Goal: Information Seeking & Learning: Learn about a topic

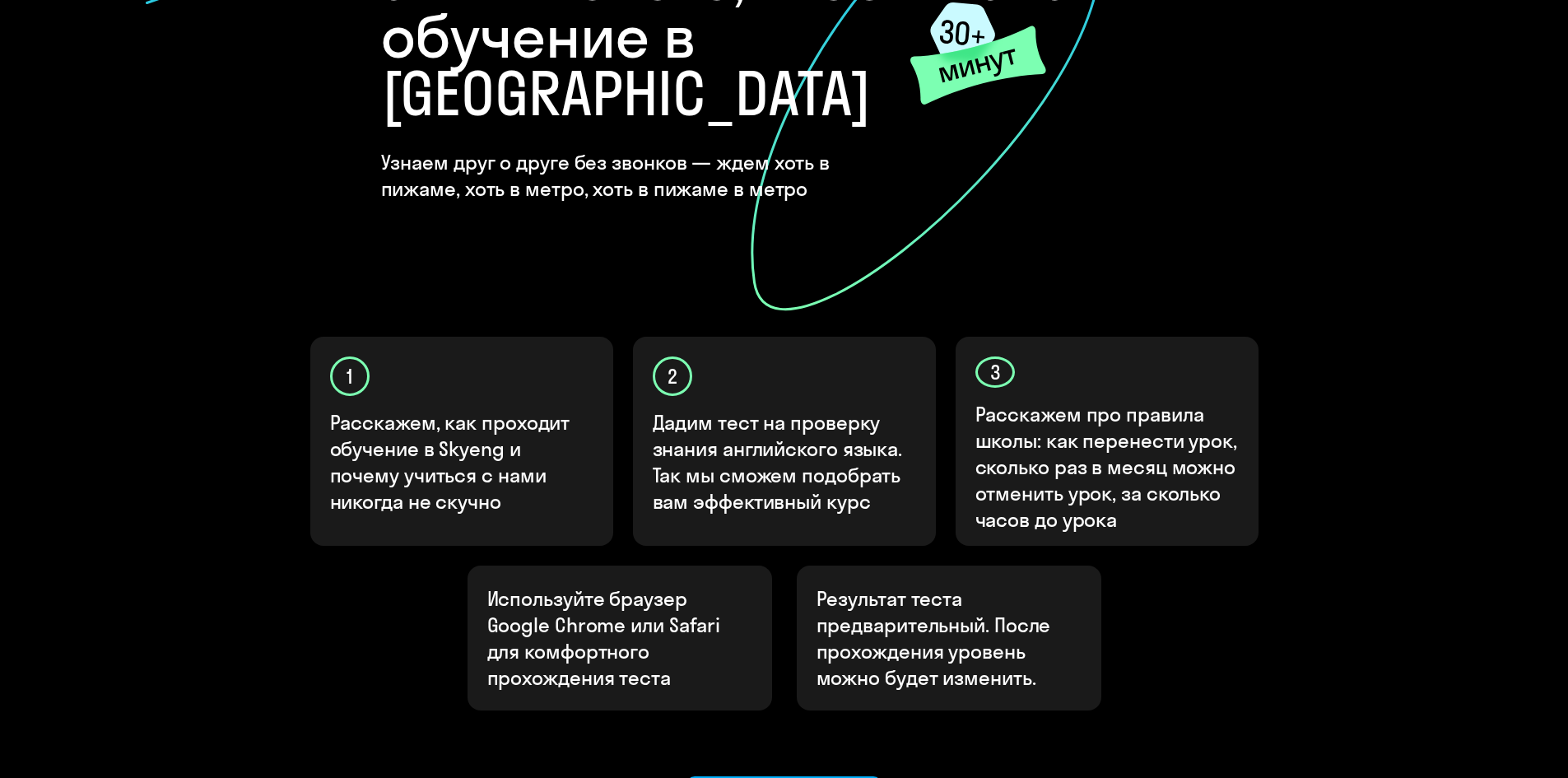
scroll to position [411, 0]
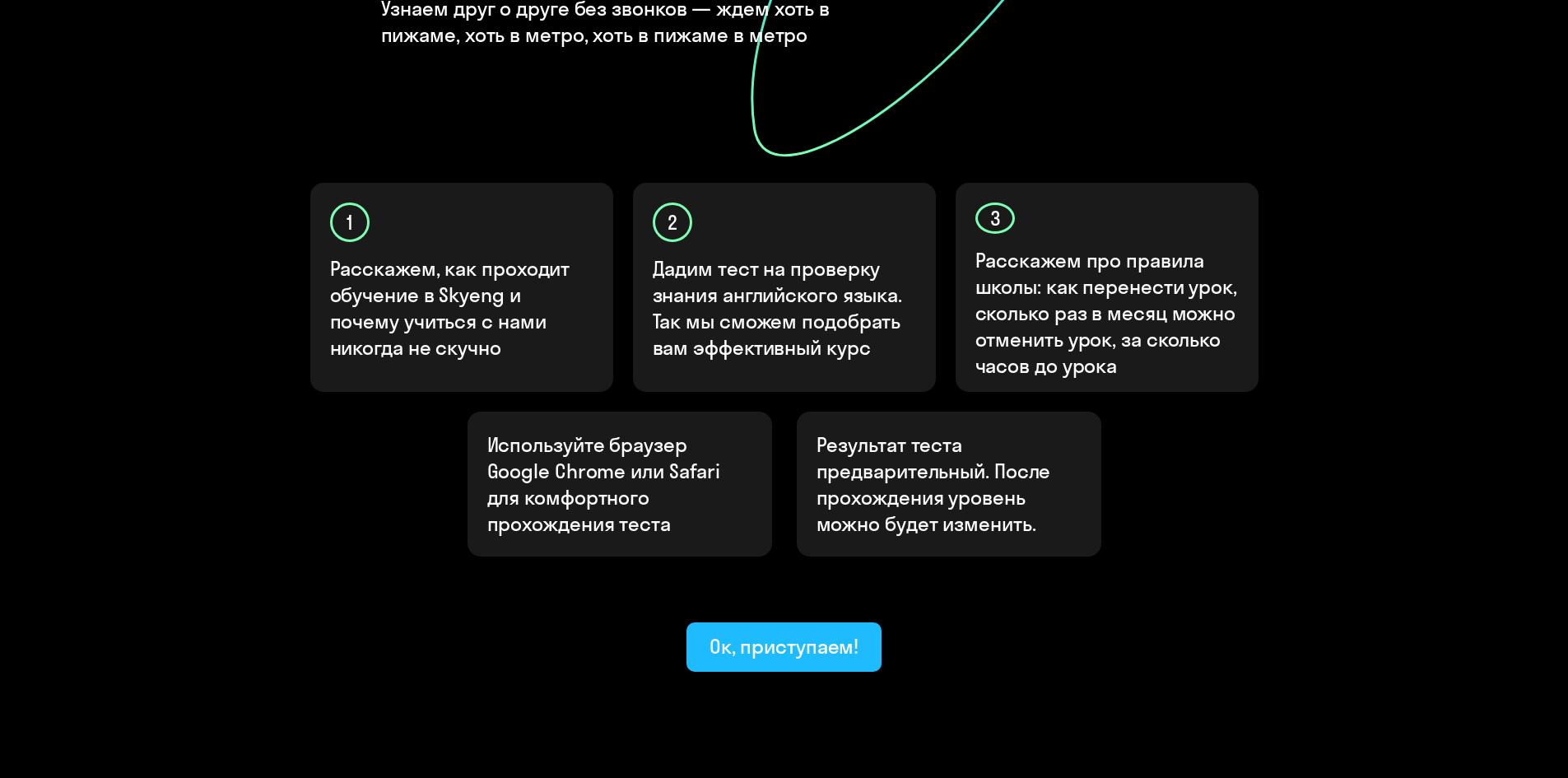
click at [803, 633] on div "Ок, приступаем!" at bounding box center [785, 646] width 150 height 27
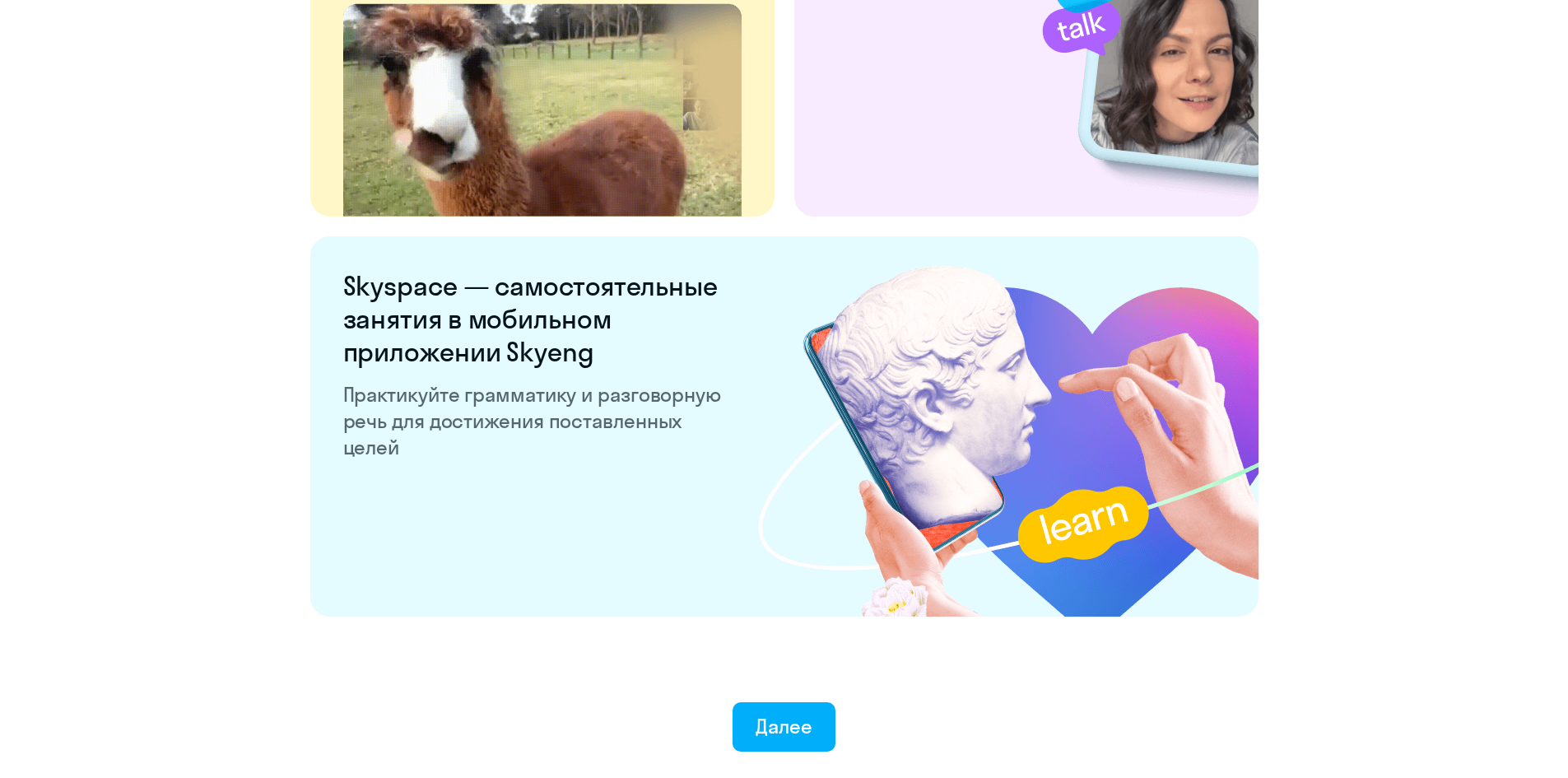
scroll to position [3039, 0]
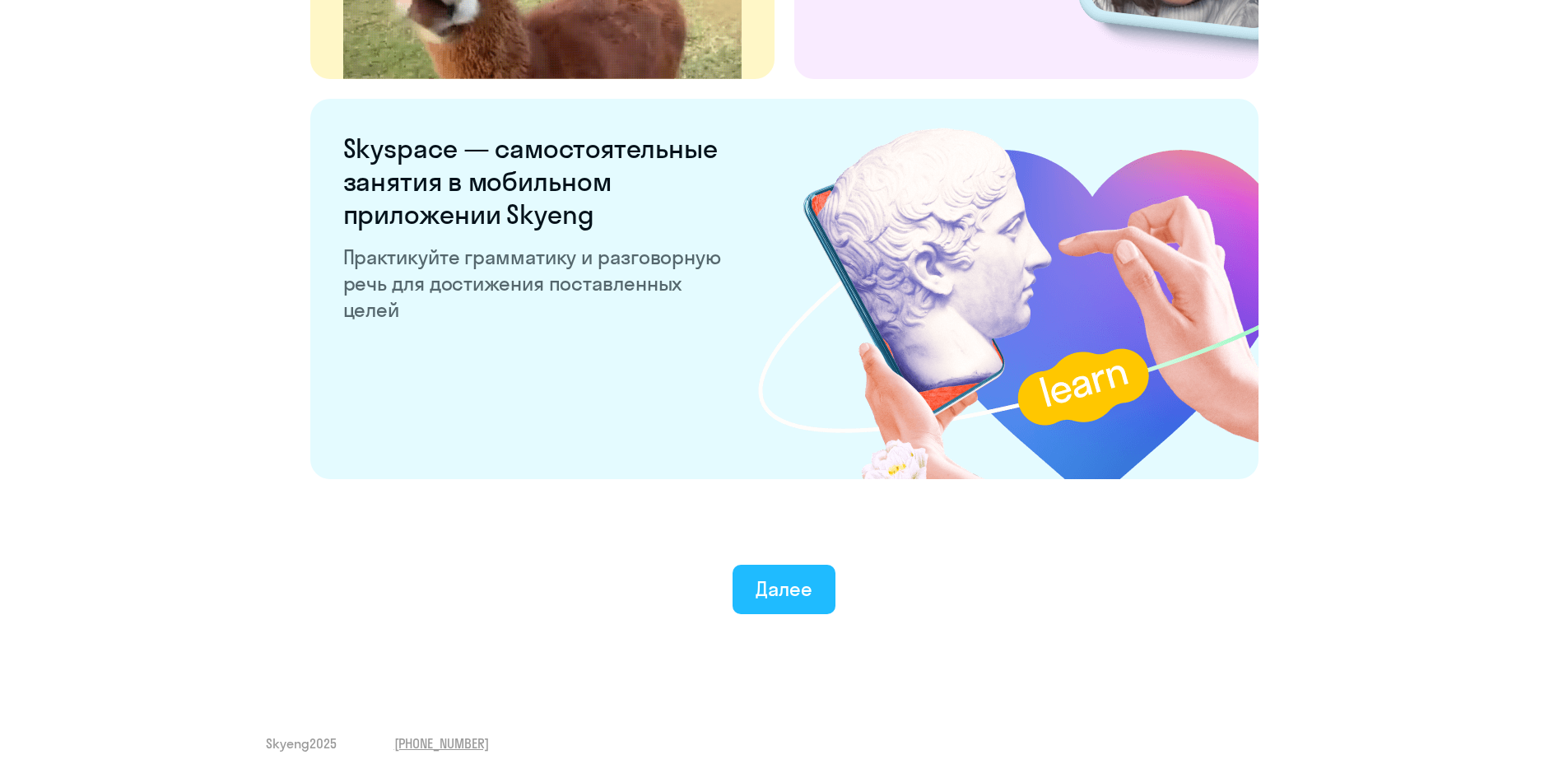
click at [799, 582] on div "Далее" at bounding box center [784, 589] width 57 height 27
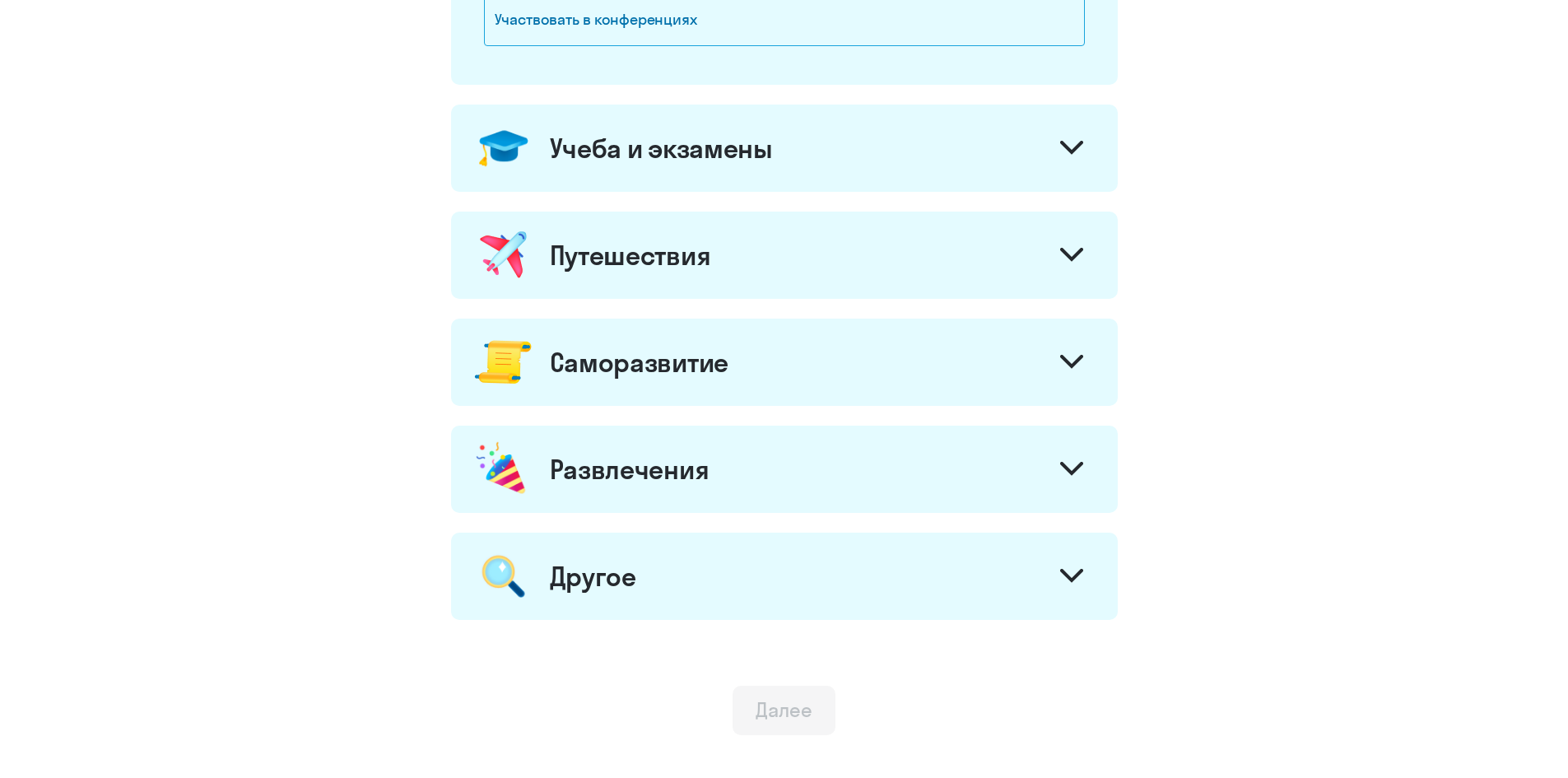
scroll to position [686, 0]
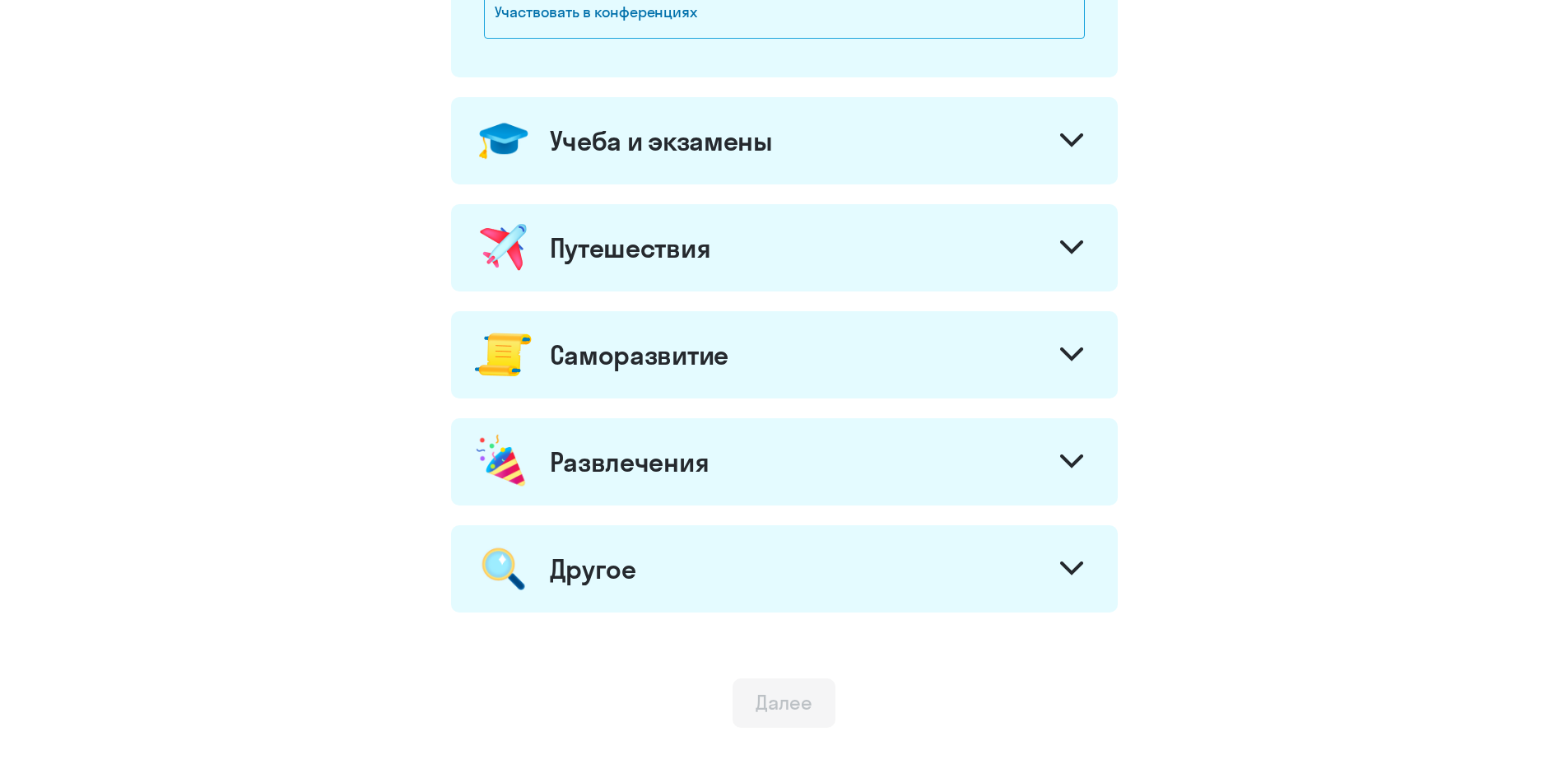
click at [1088, 571] on div at bounding box center [1072, 571] width 40 height 40
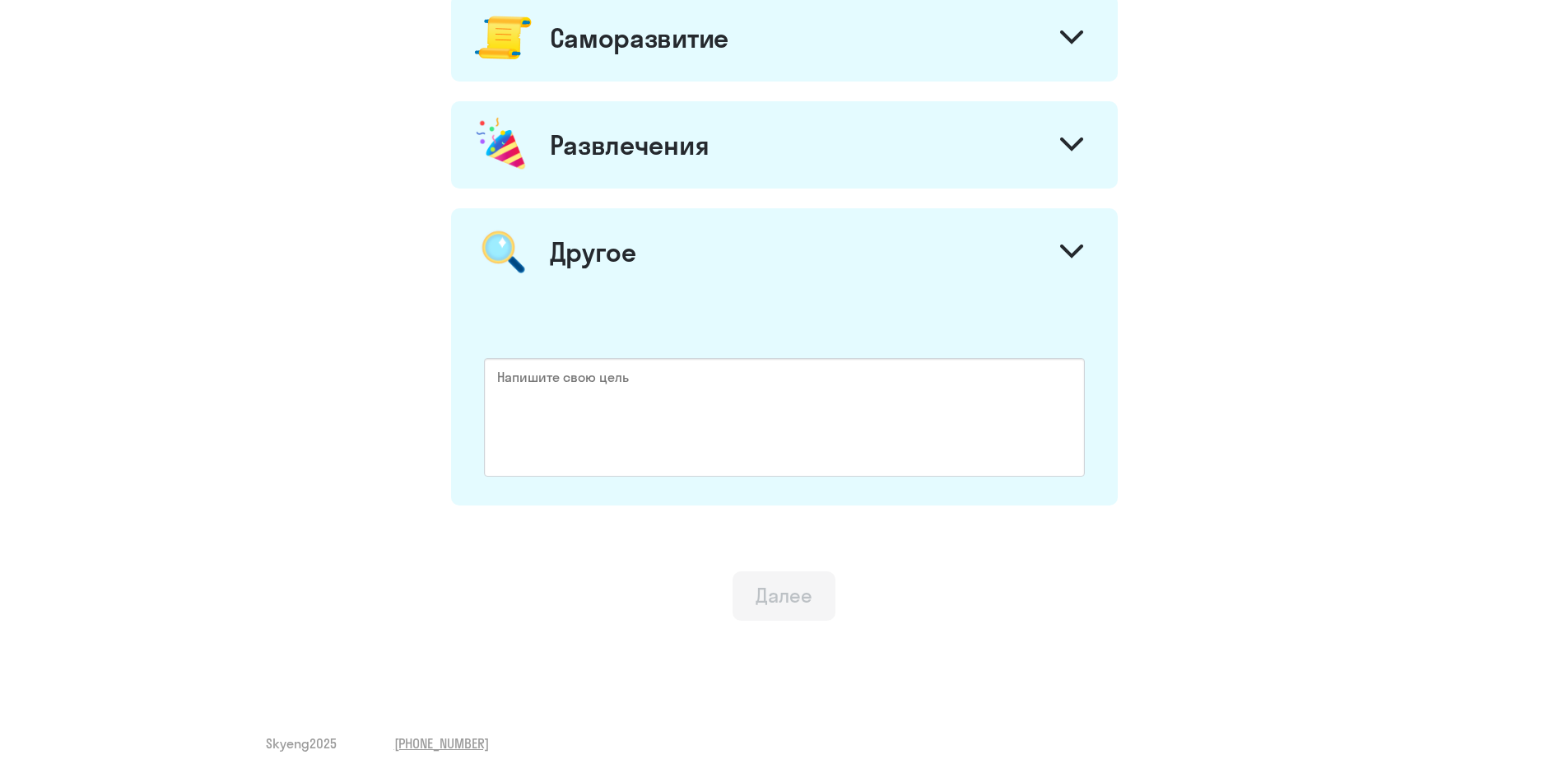
click at [1071, 240] on div at bounding box center [1072, 254] width 40 height 40
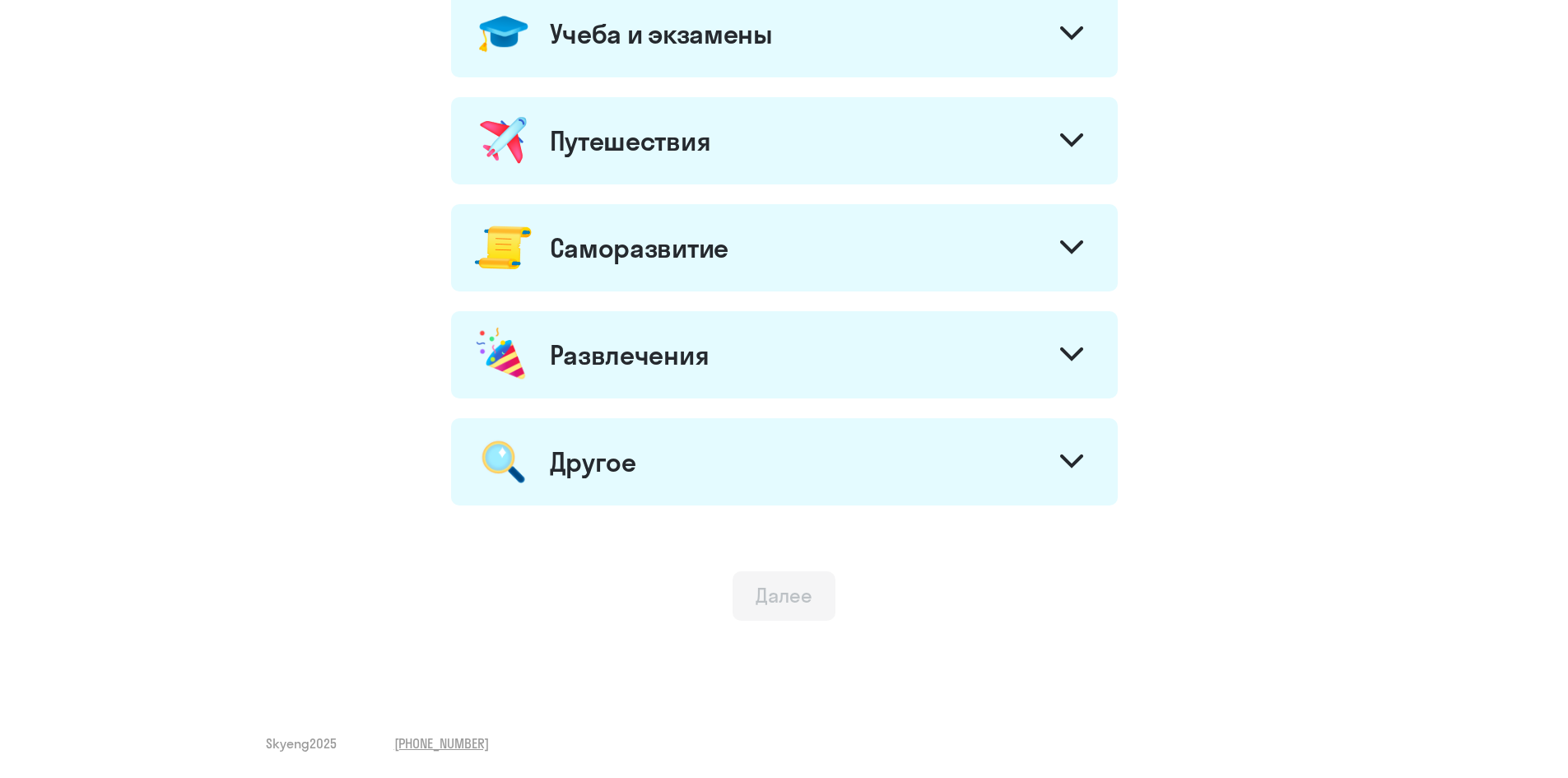
click at [1078, 357] on icon at bounding box center [1072, 354] width 23 height 14
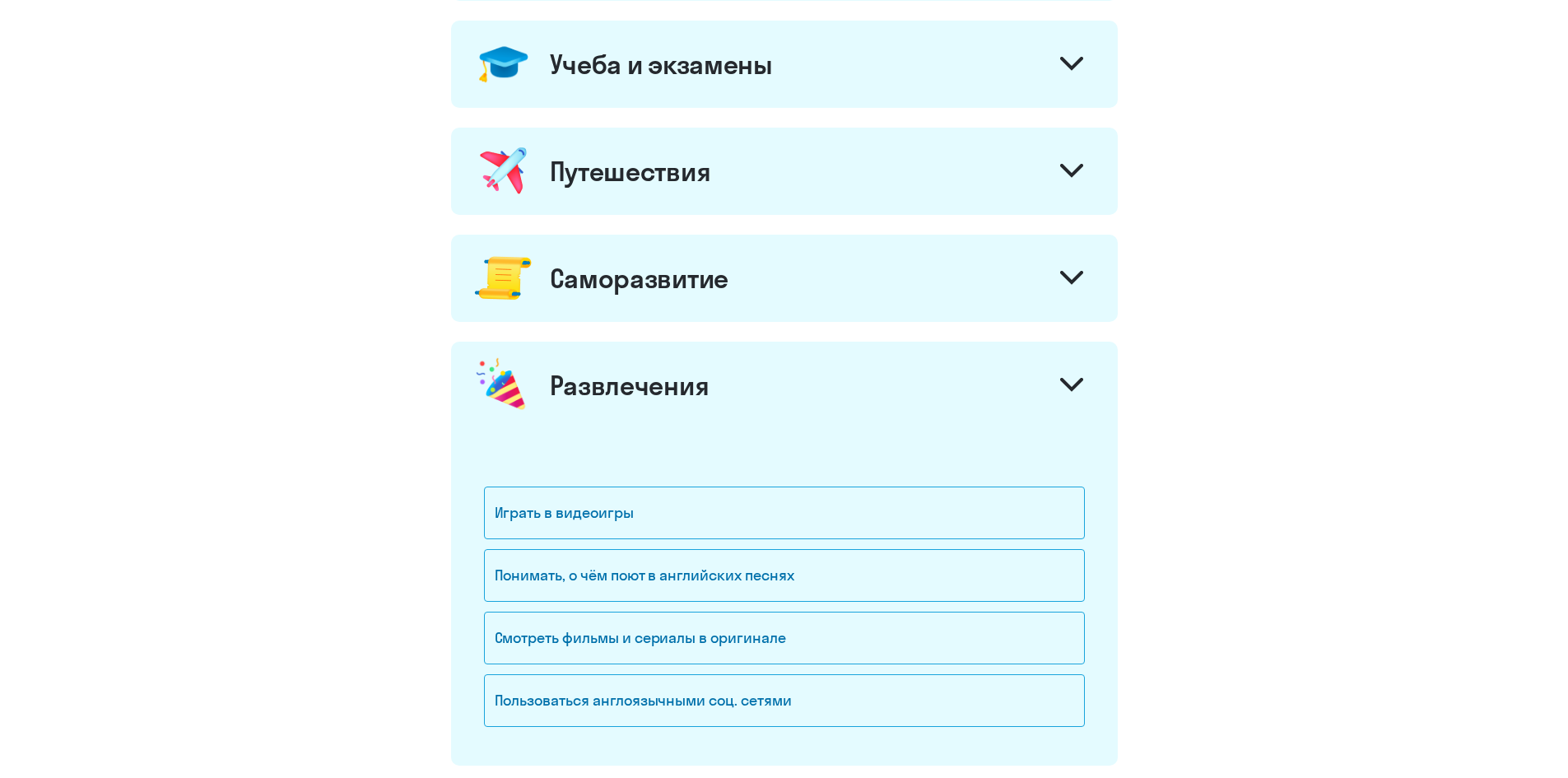
scroll to position [591, 0]
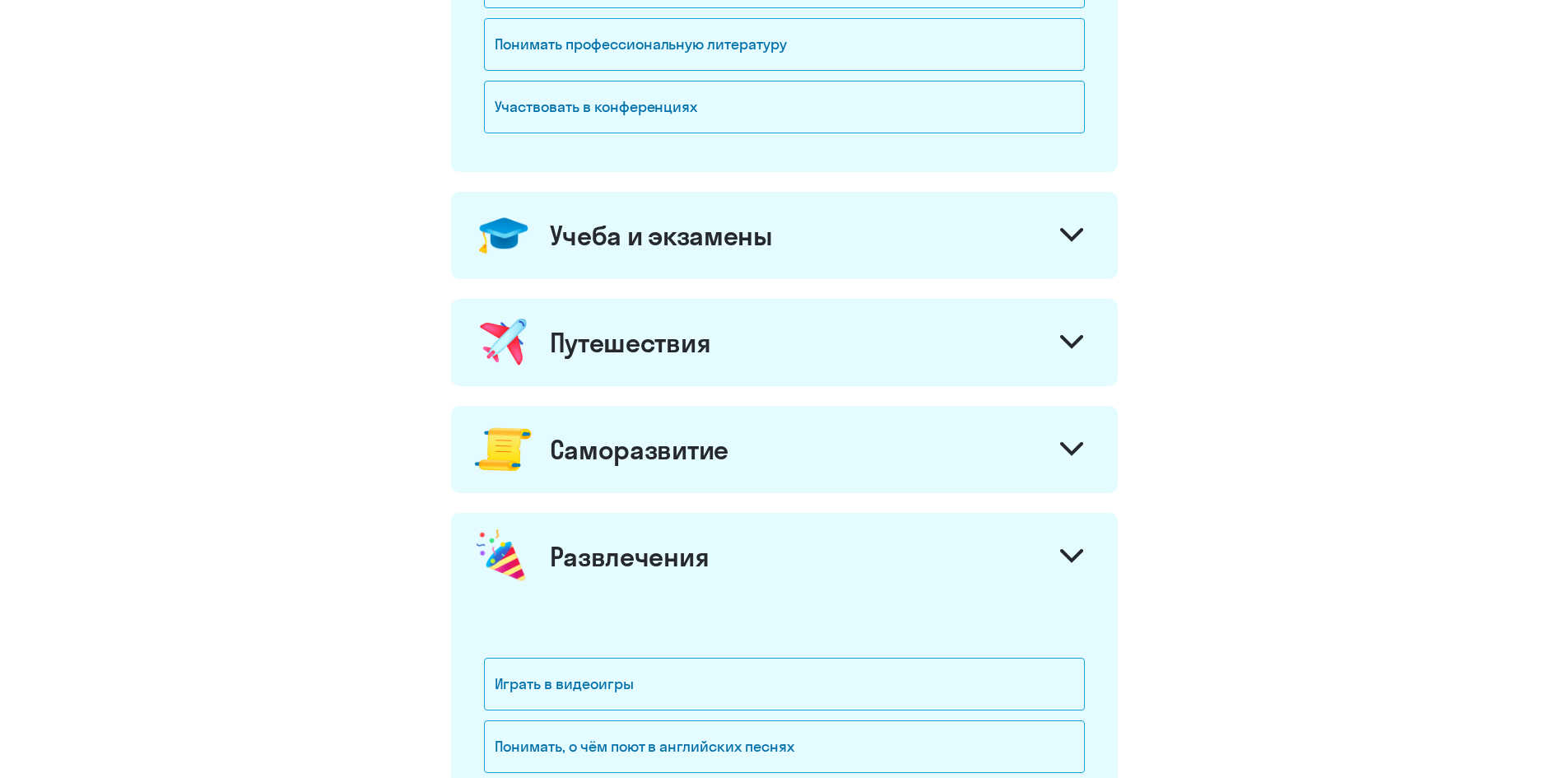
click at [1068, 342] on icon at bounding box center [1072, 341] width 20 height 9
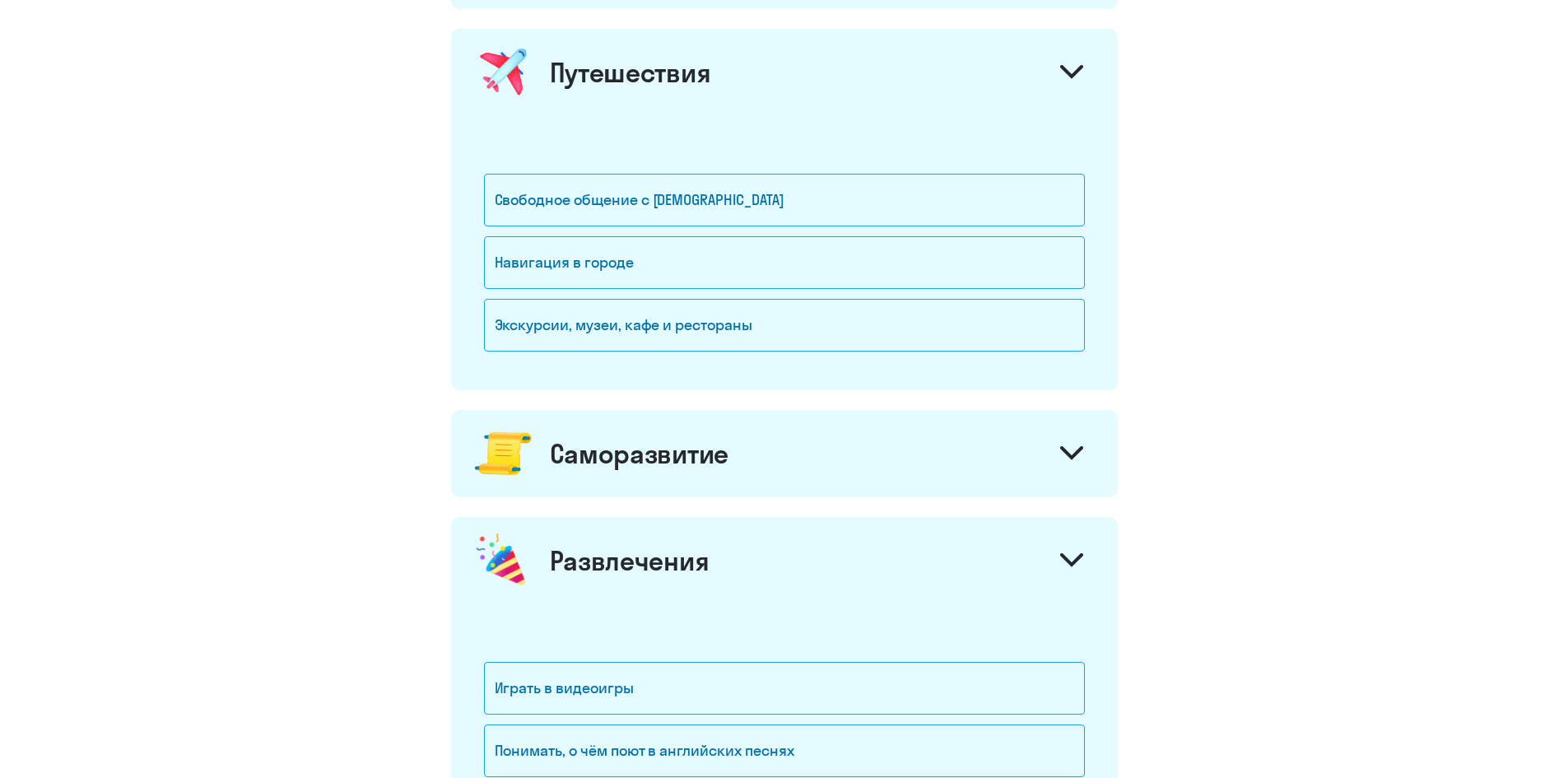
scroll to position [865, 0]
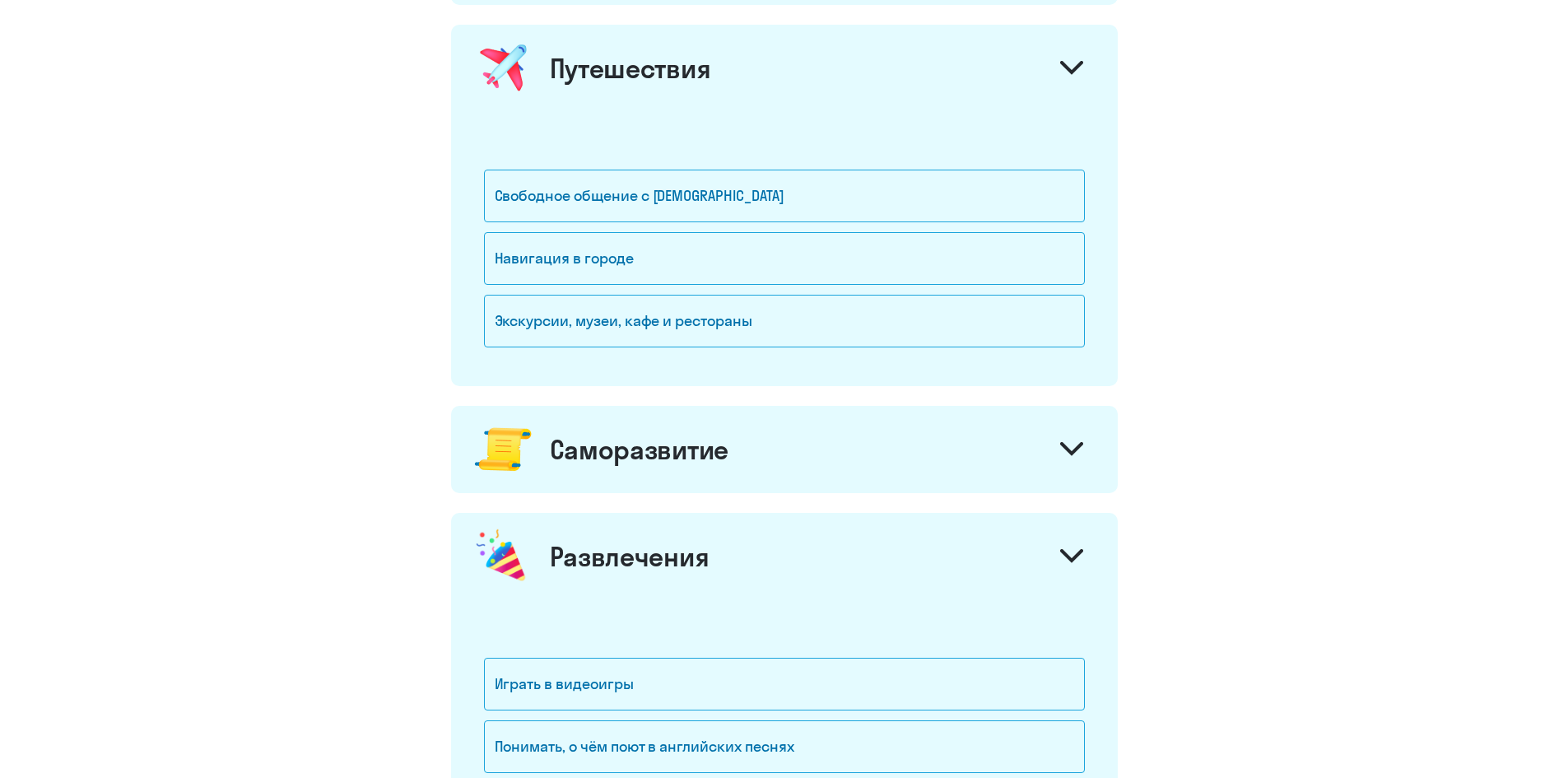
click at [1080, 426] on div "Саморазвитие" at bounding box center [785, 449] width 667 height 87
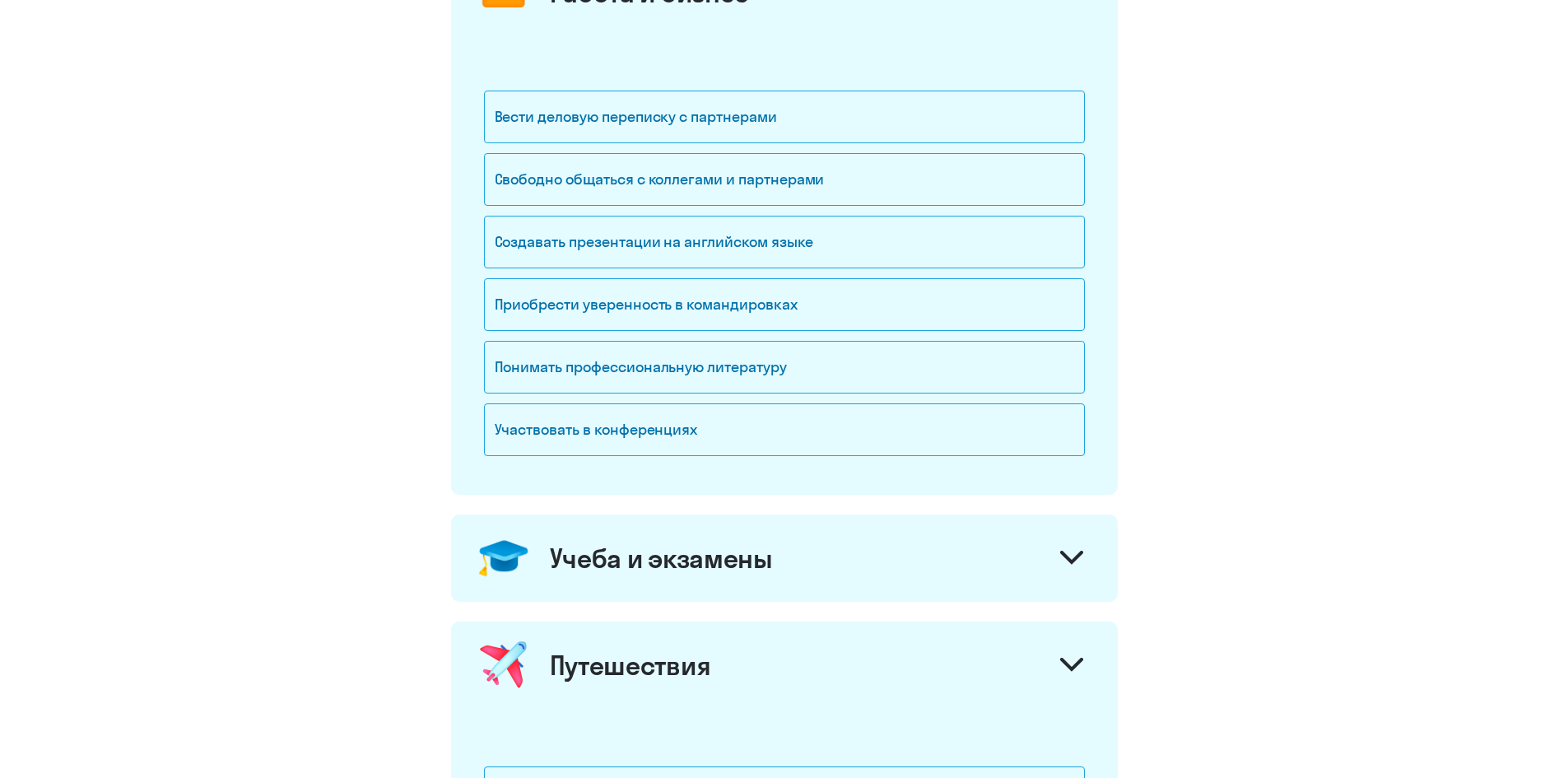
scroll to position [42, 0]
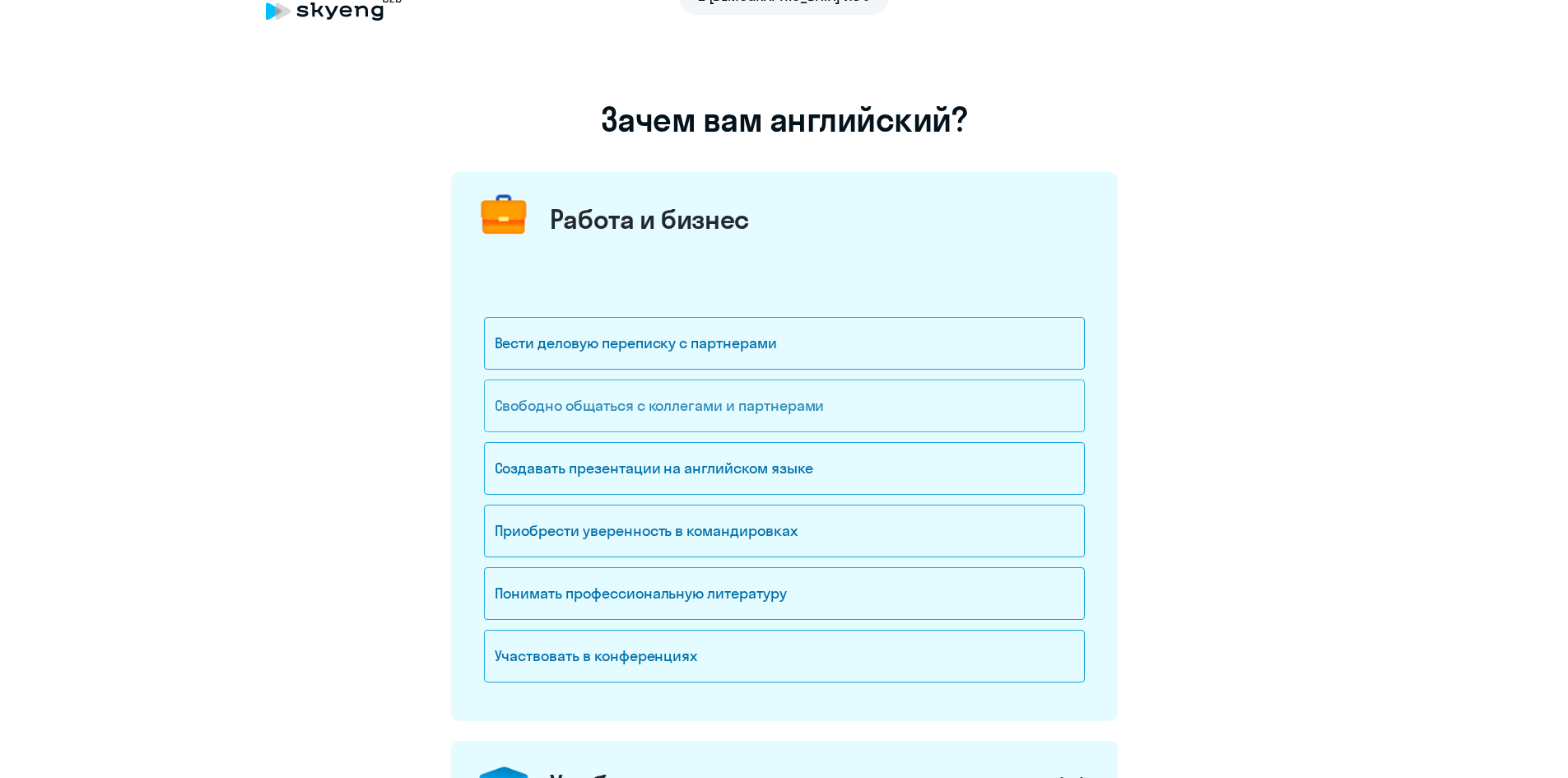
click at [828, 410] on div "Свободно общаться с коллегами и партнерами" at bounding box center [785, 406] width 601 height 53
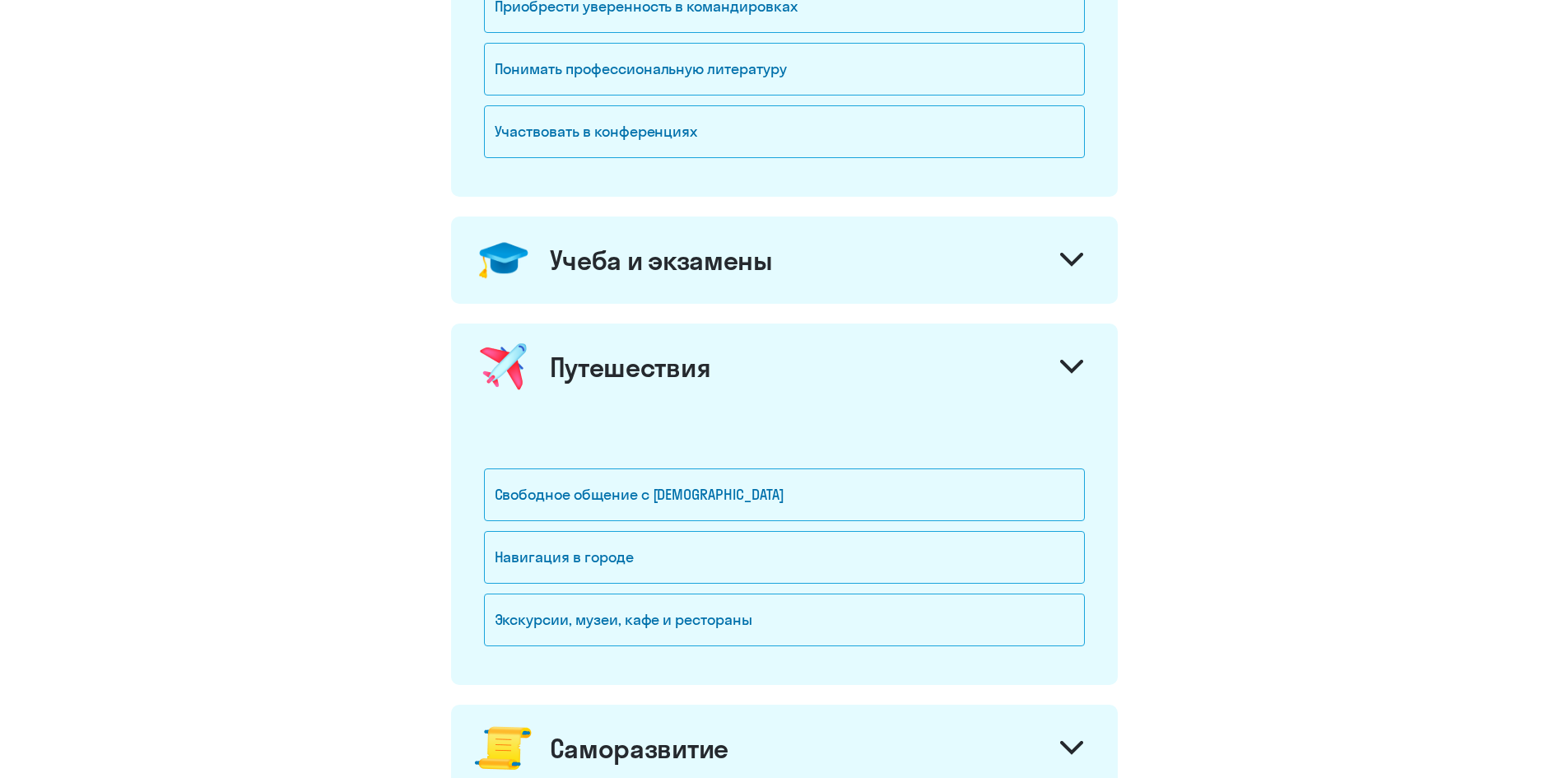
scroll to position [591, 0]
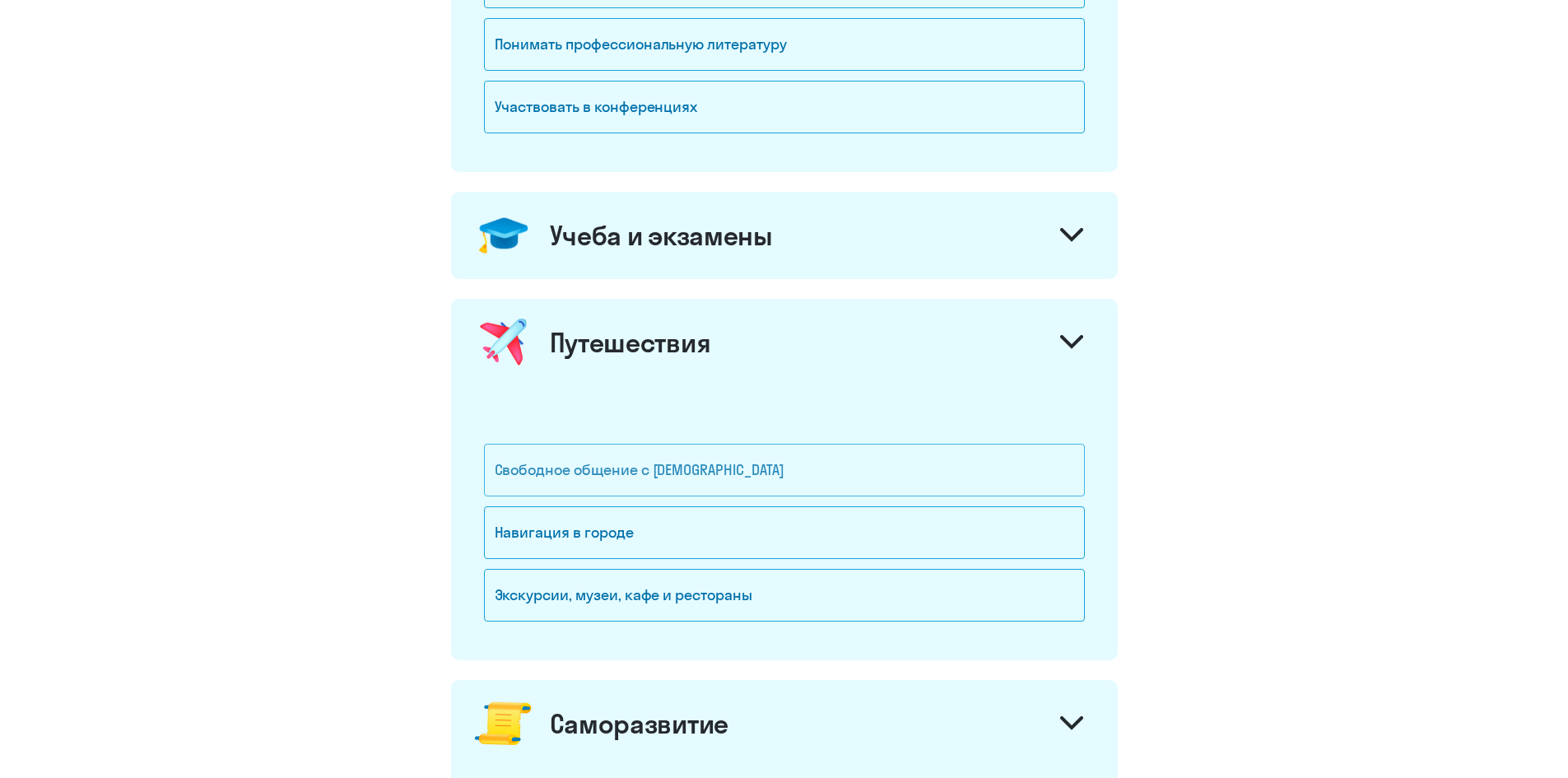
click at [967, 472] on div "Свободное общение с [DEMOGRAPHIC_DATA]" at bounding box center [785, 470] width 601 height 53
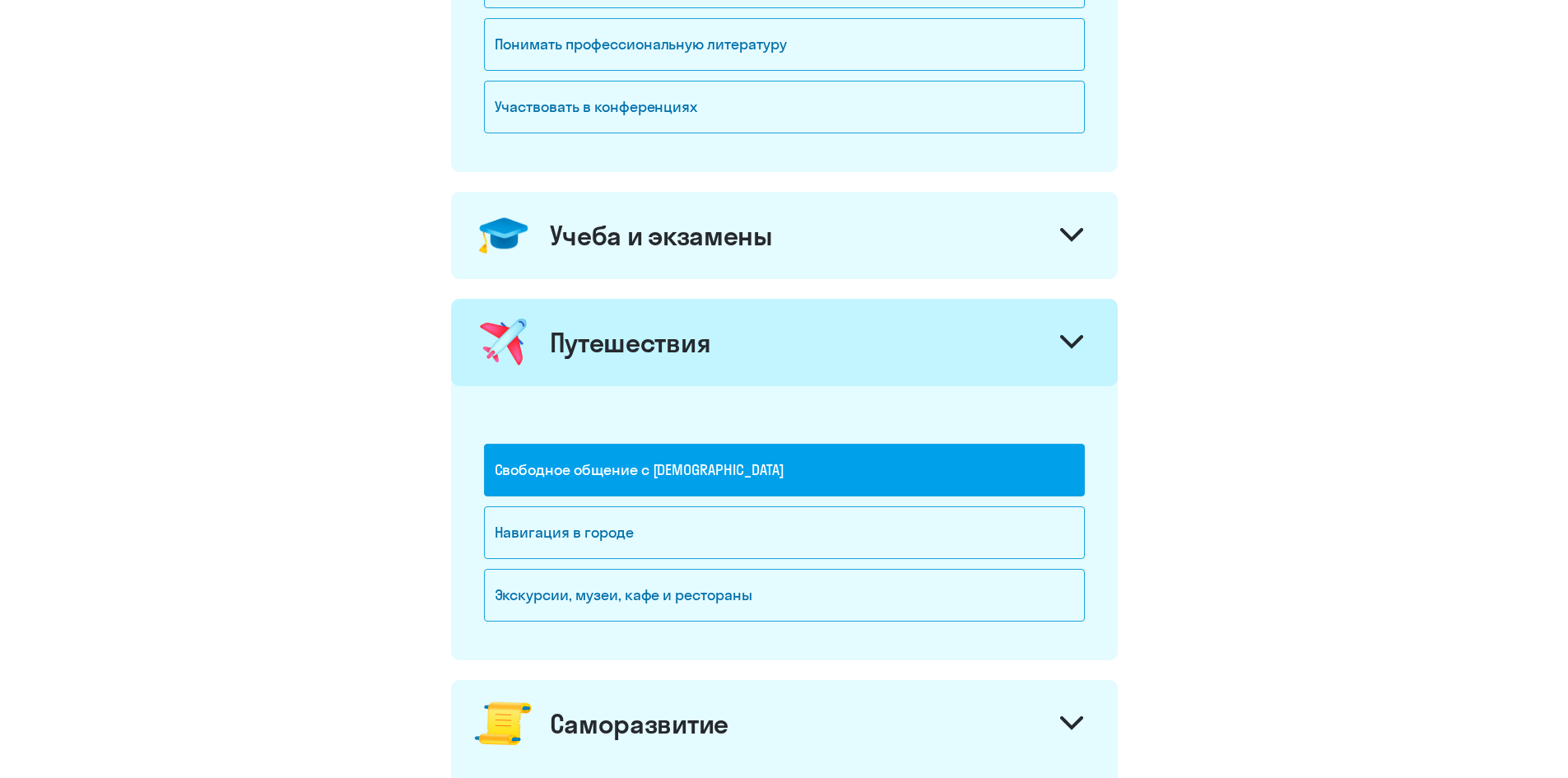
click at [1063, 250] on div at bounding box center [1072, 237] width 40 height 40
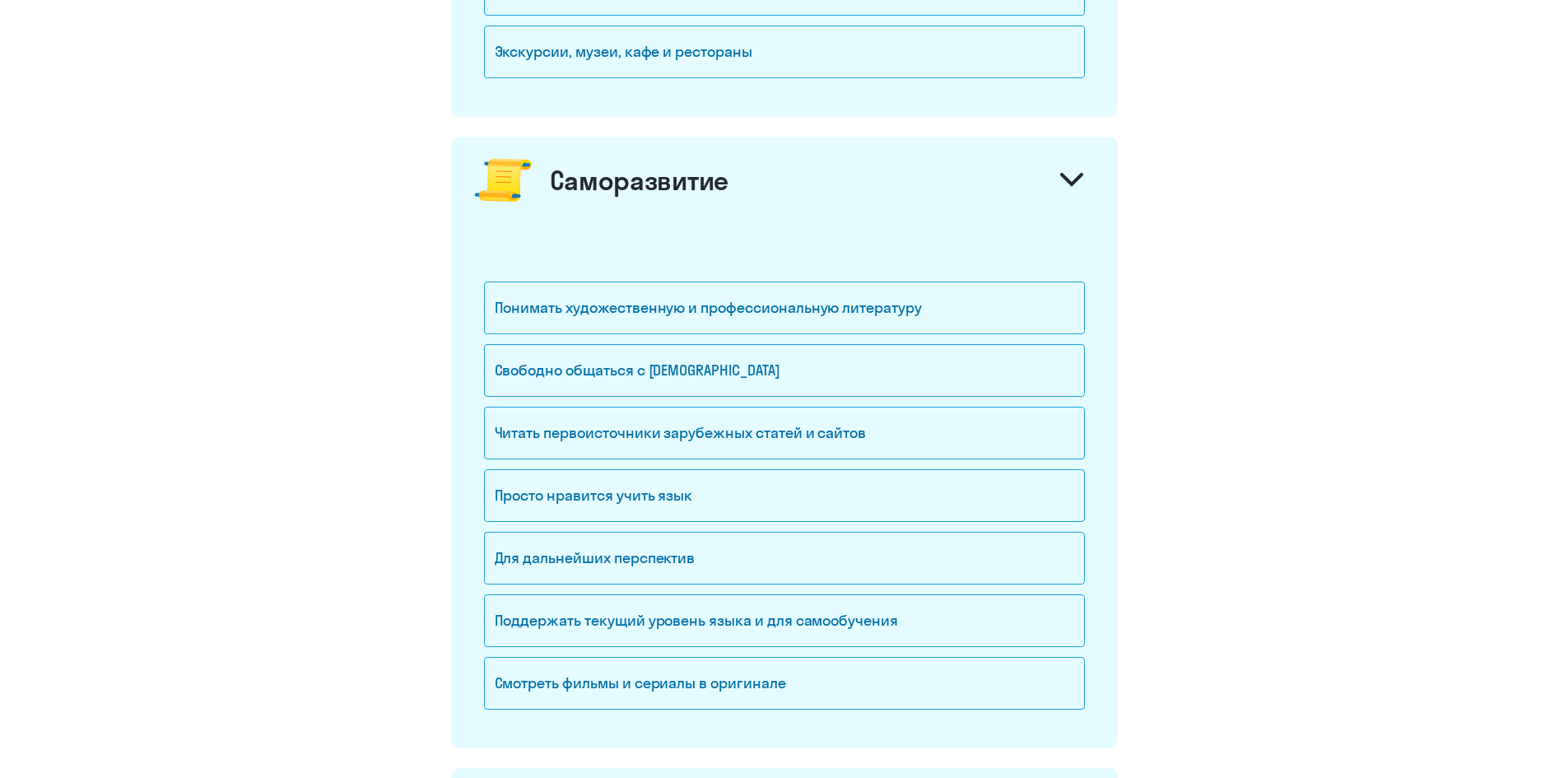
scroll to position [1414, 0]
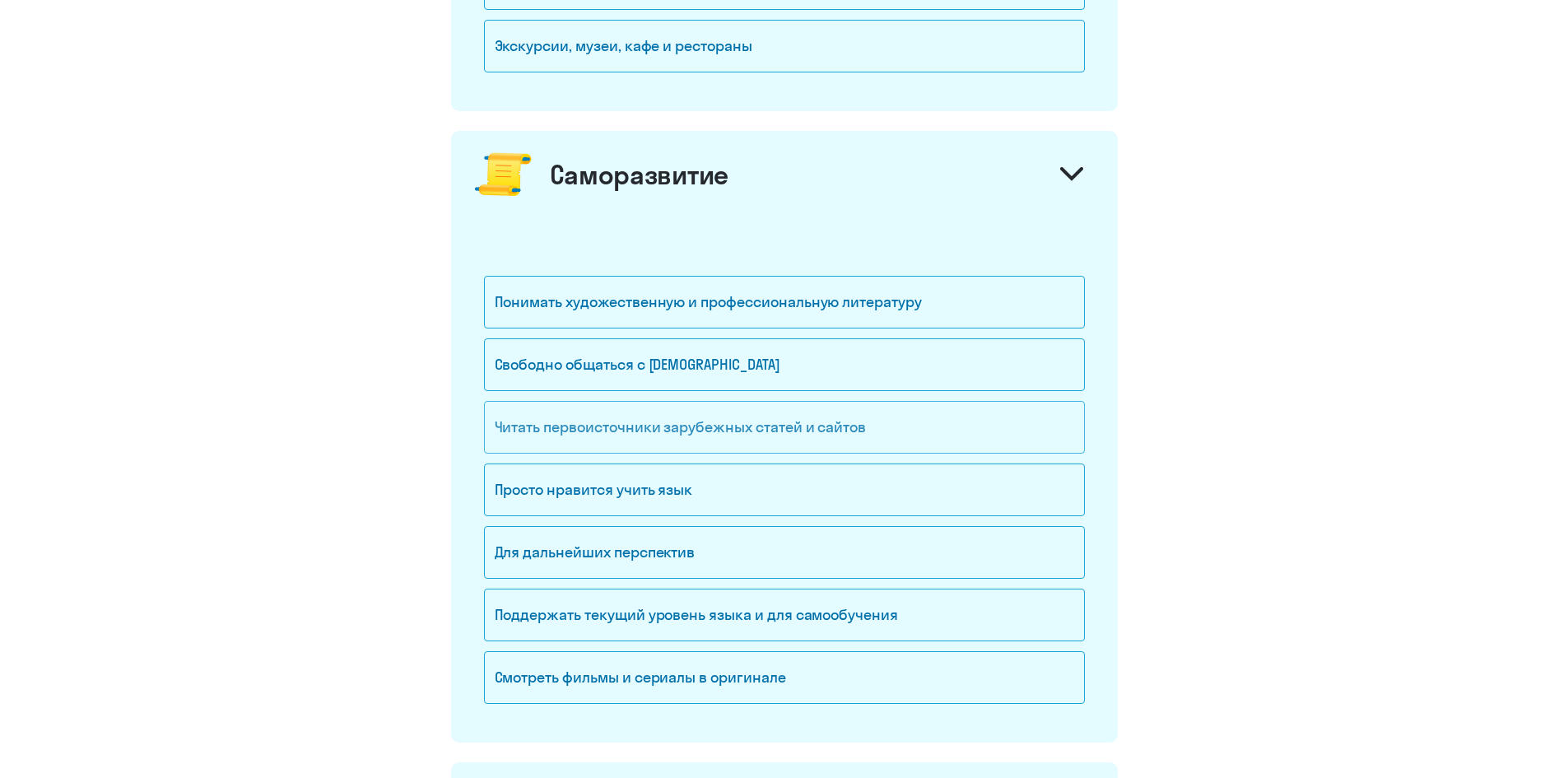
click at [1006, 434] on div "Читать первоисточники зарубежных статей и сайтов" at bounding box center [785, 427] width 601 height 53
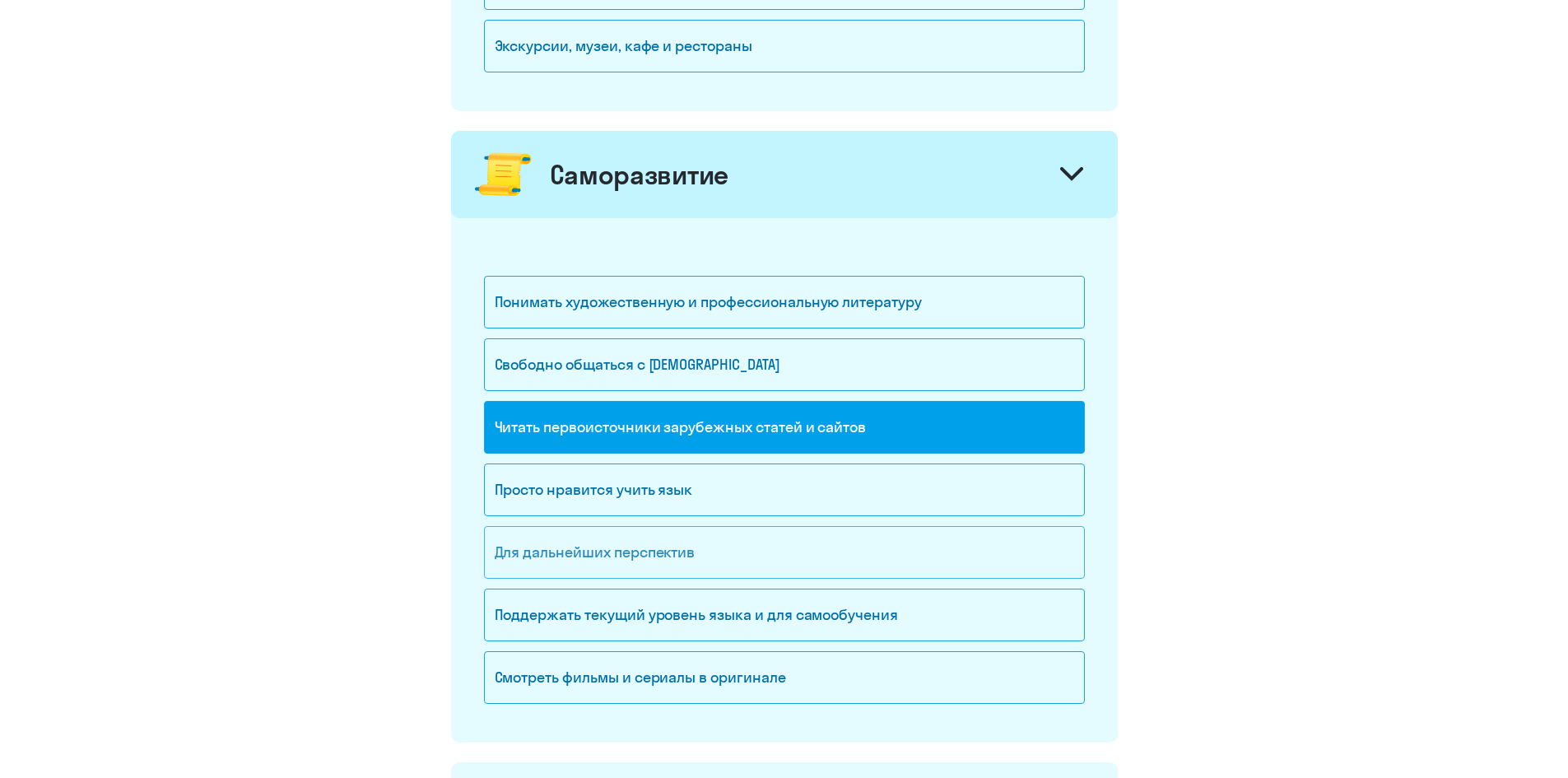
click at [905, 537] on div "Для дальнейших перспектив" at bounding box center [785, 552] width 601 height 53
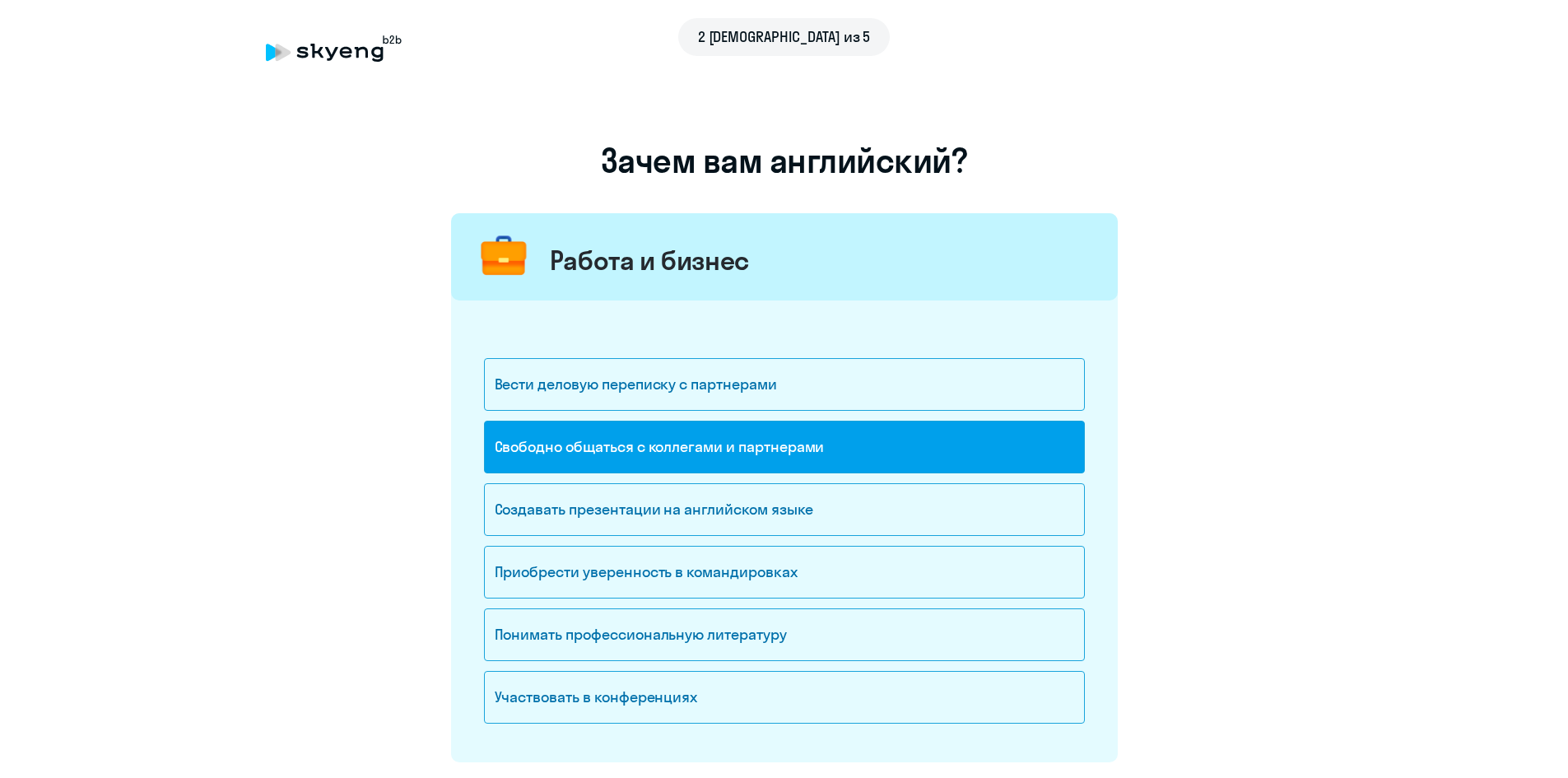
scroll to position [0, 0]
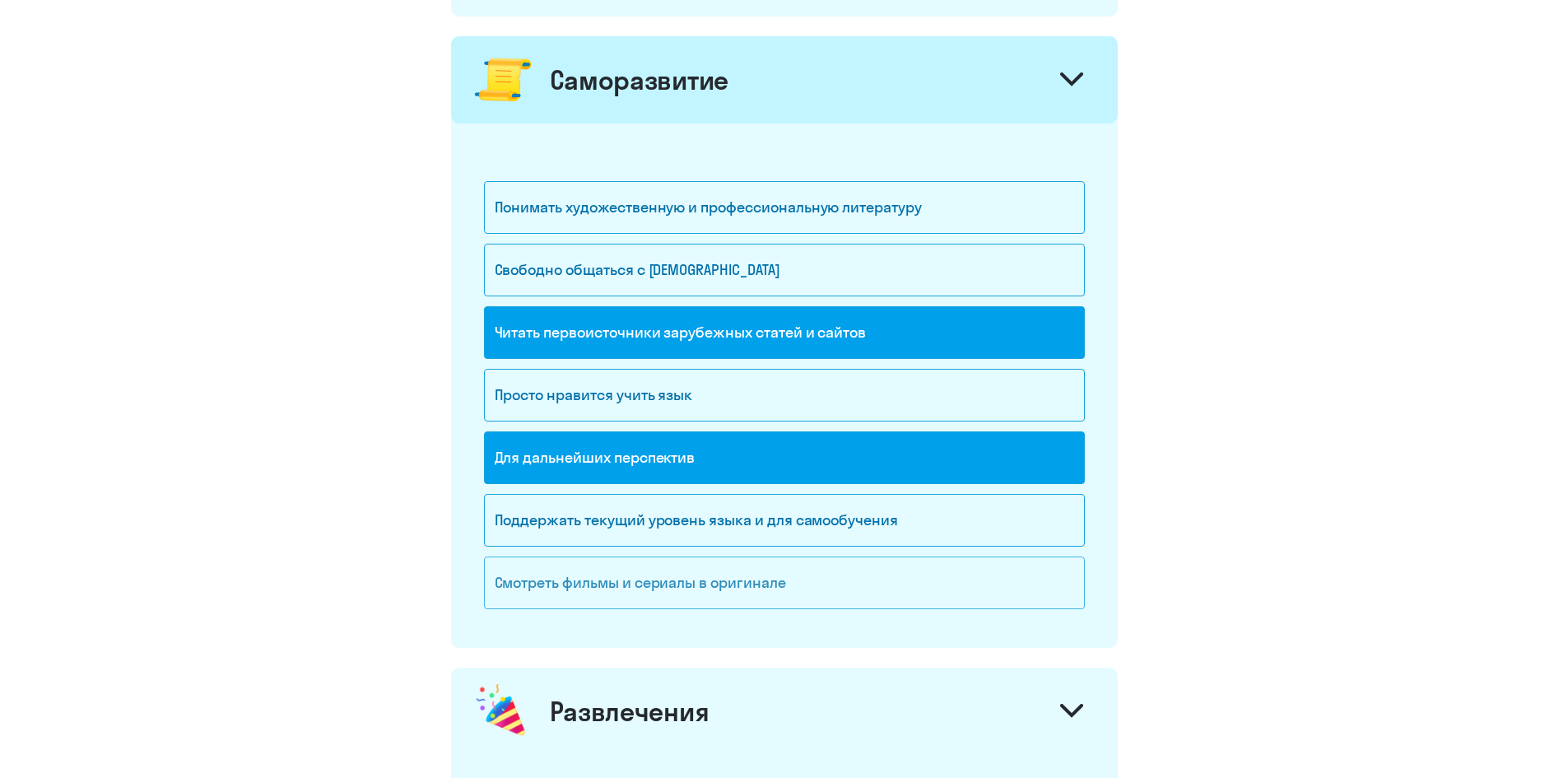
click at [902, 576] on div "Смотреть фильмы и сериалы в оригинале" at bounding box center [785, 583] width 601 height 53
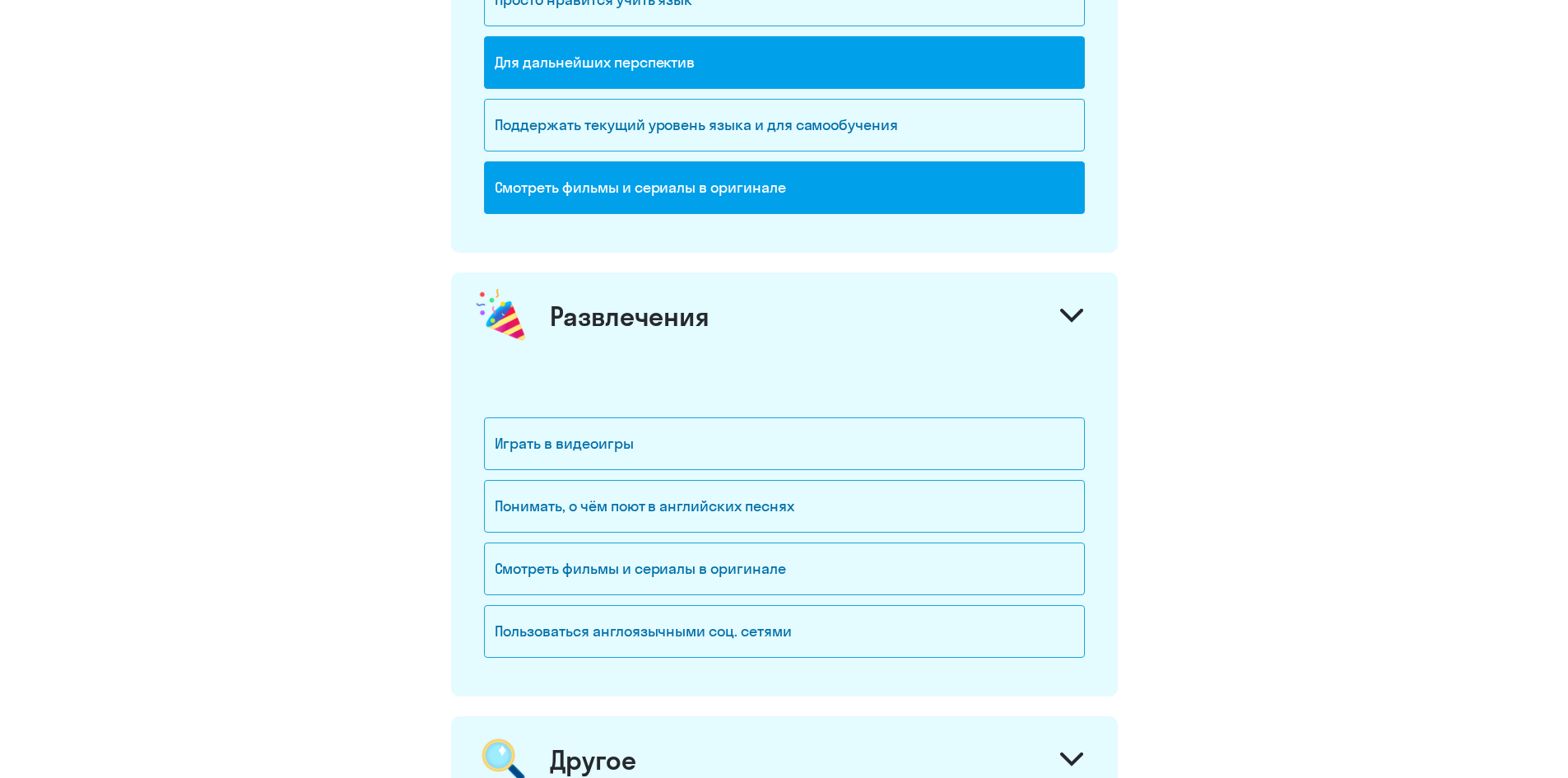
scroll to position [2203, 0]
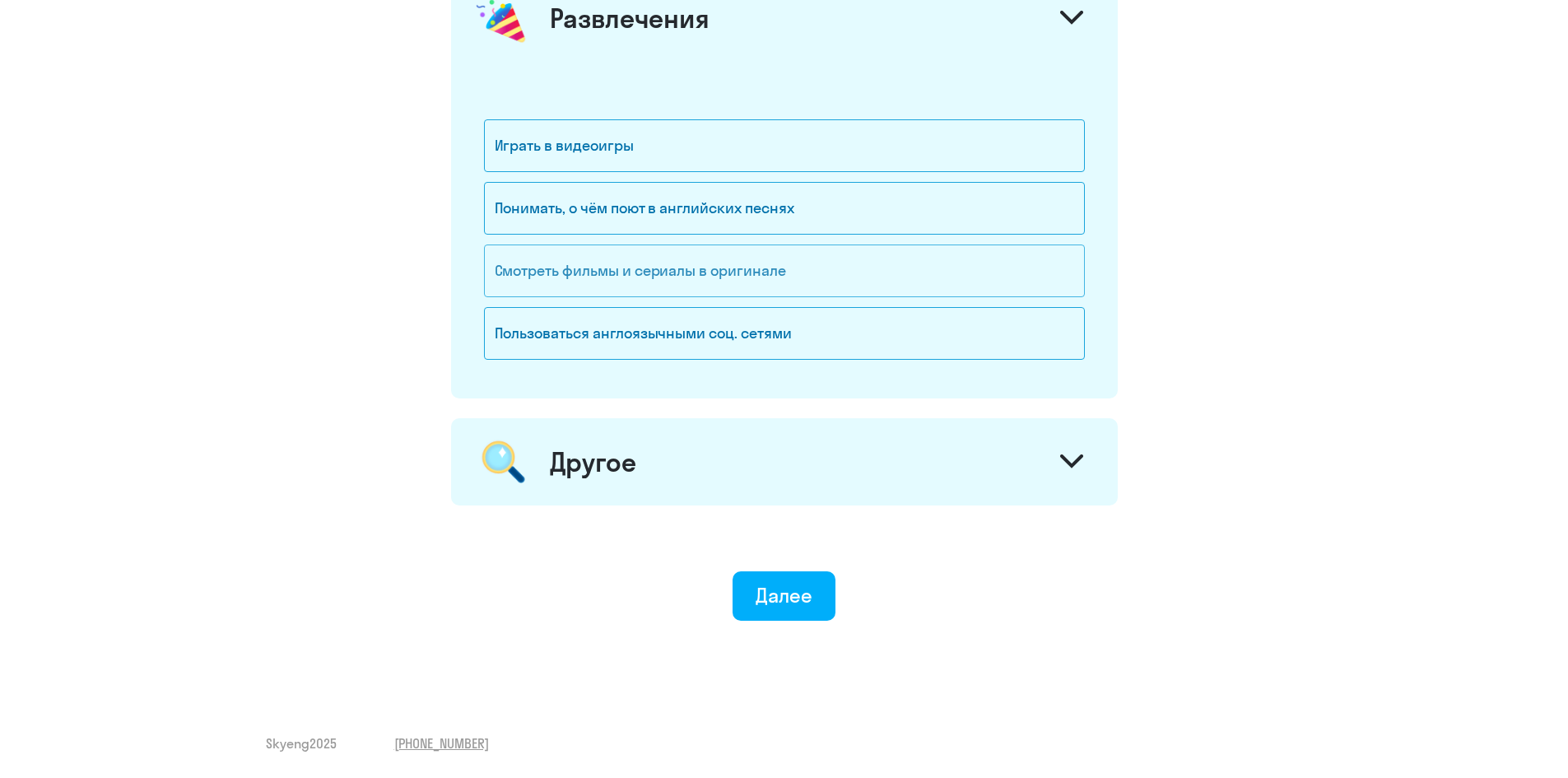
click at [855, 276] on div "Смотреть фильмы и сериалы в оригинале" at bounding box center [785, 270] width 601 height 53
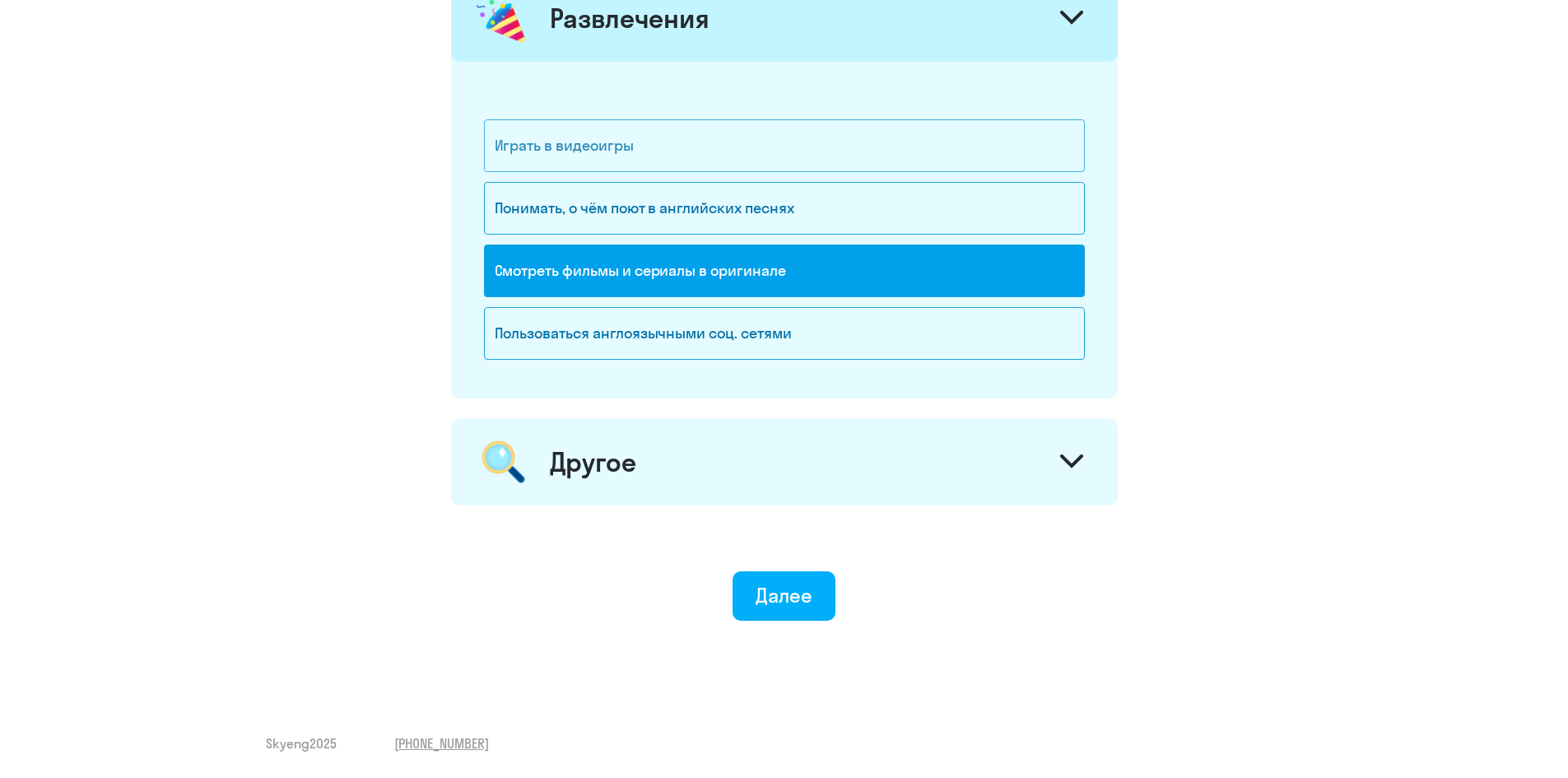
click at [878, 146] on div "Играть в видеоигры" at bounding box center [785, 145] width 601 height 53
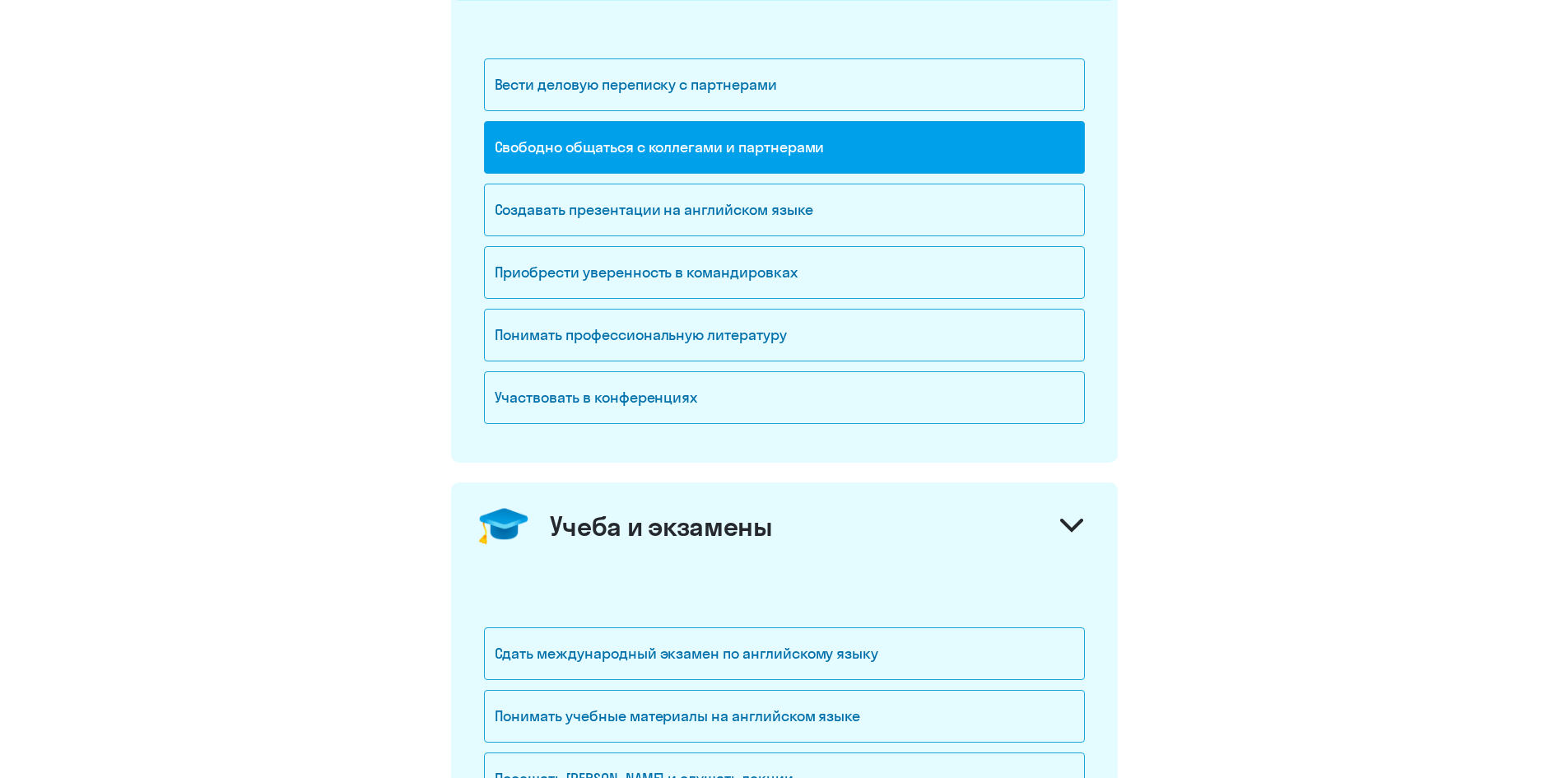
scroll to position [7, 0]
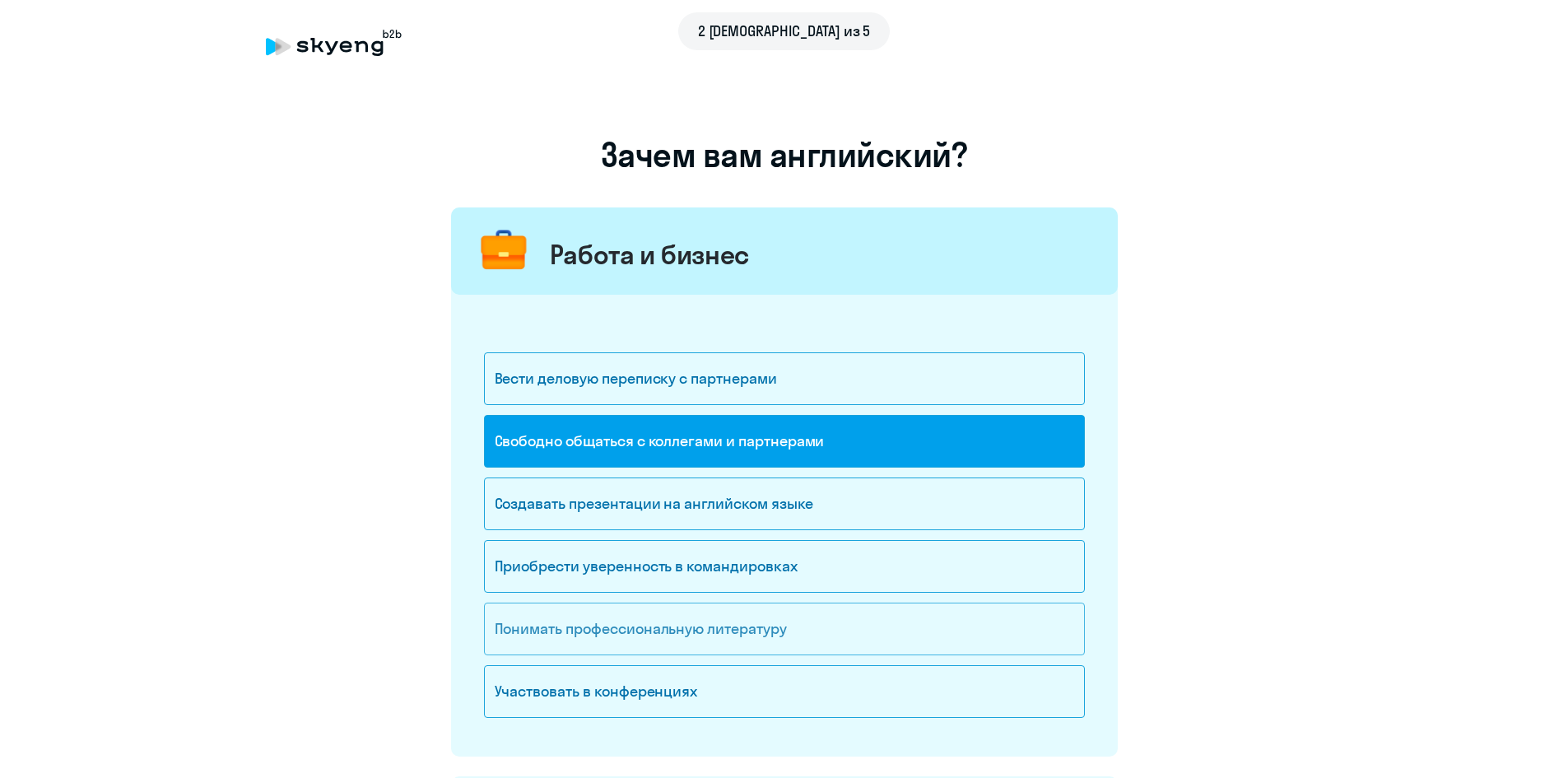
click at [875, 626] on div "Понимать профессиональную литературу" at bounding box center [785, 629] width 601 height 53
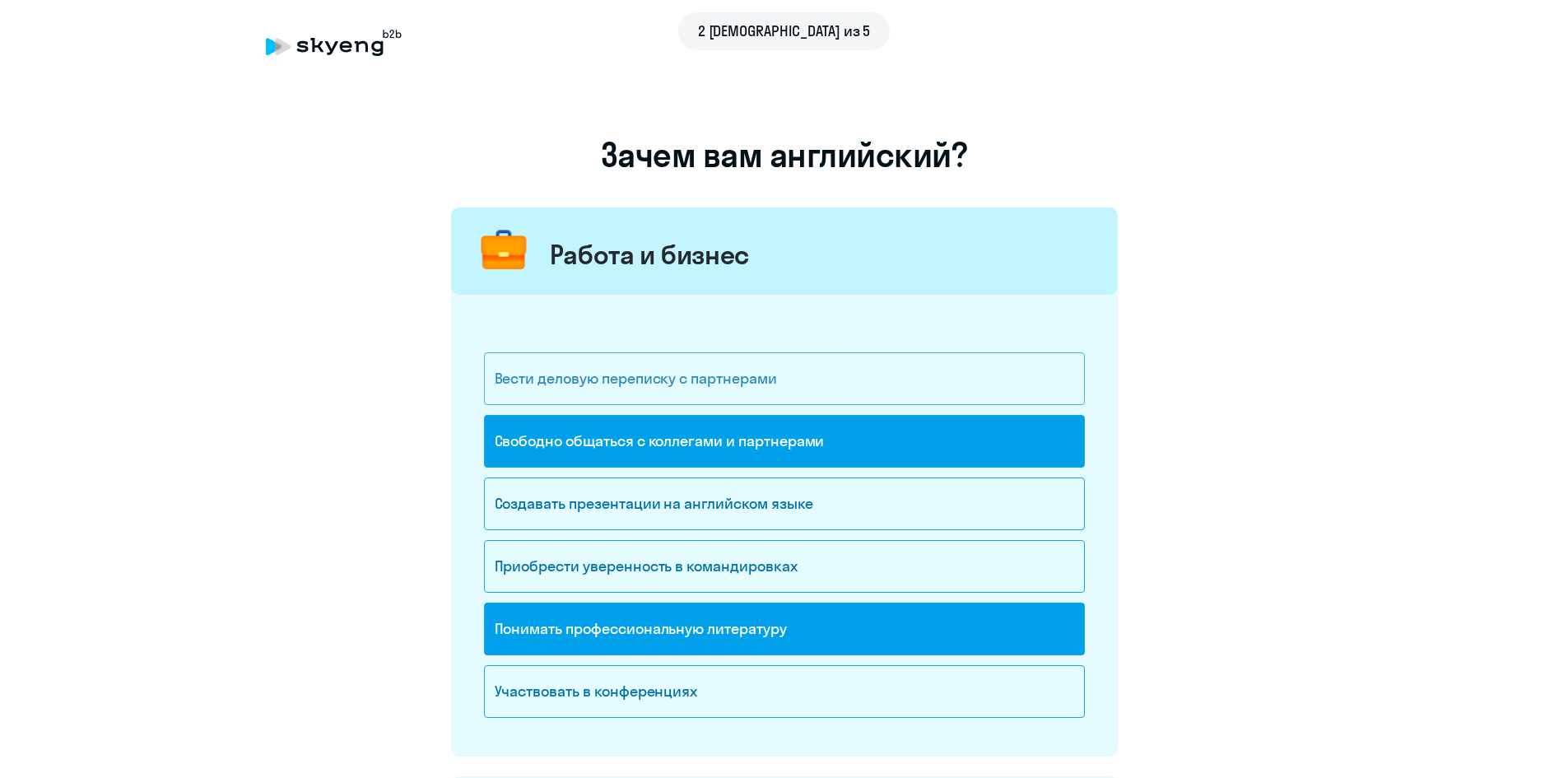
click at [798, 354] on div "Вести деловую переписку с партнерами" at bounding box center [785, 378] width 601 height 53
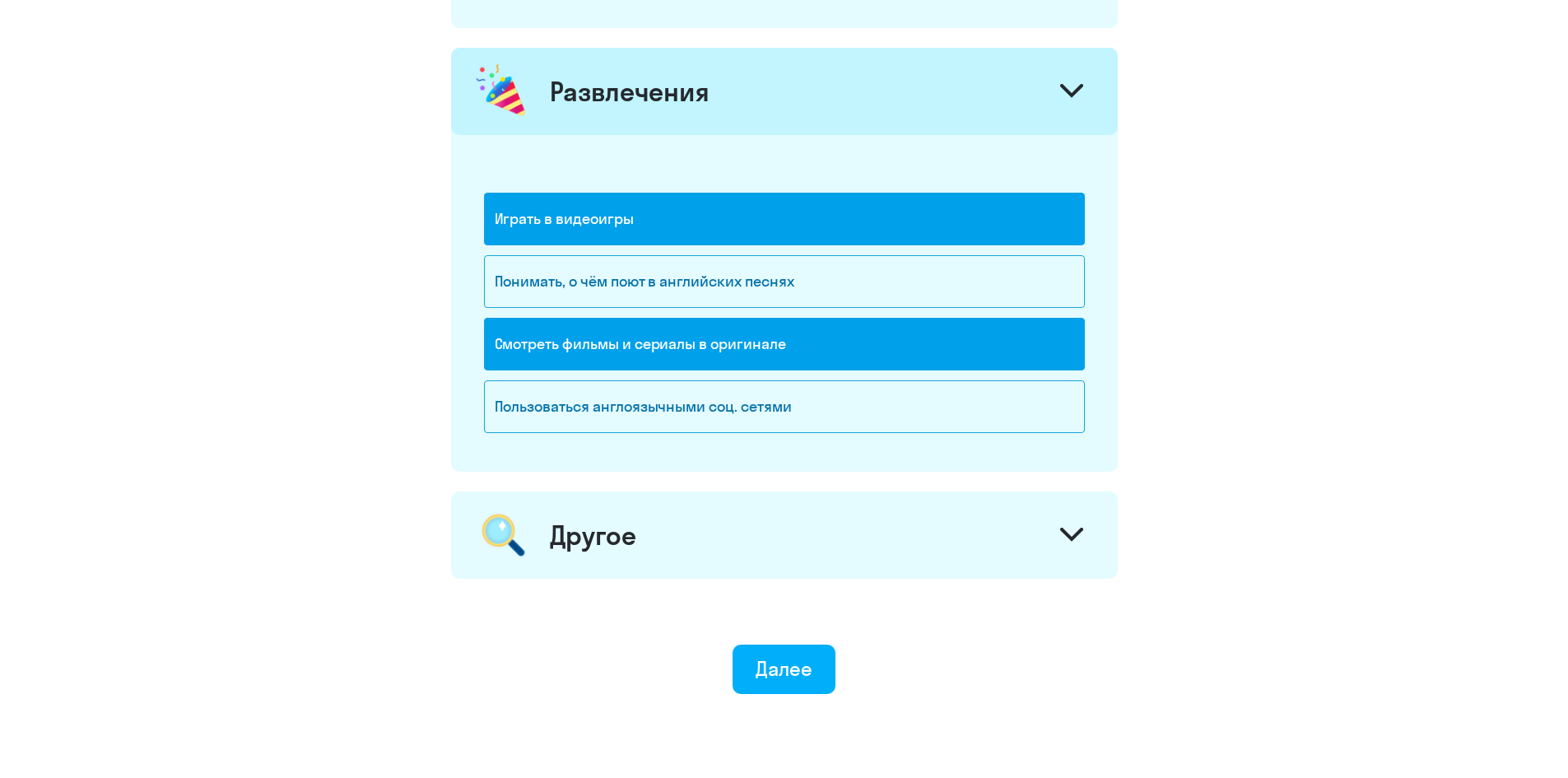
scroll to position [2203, 0]
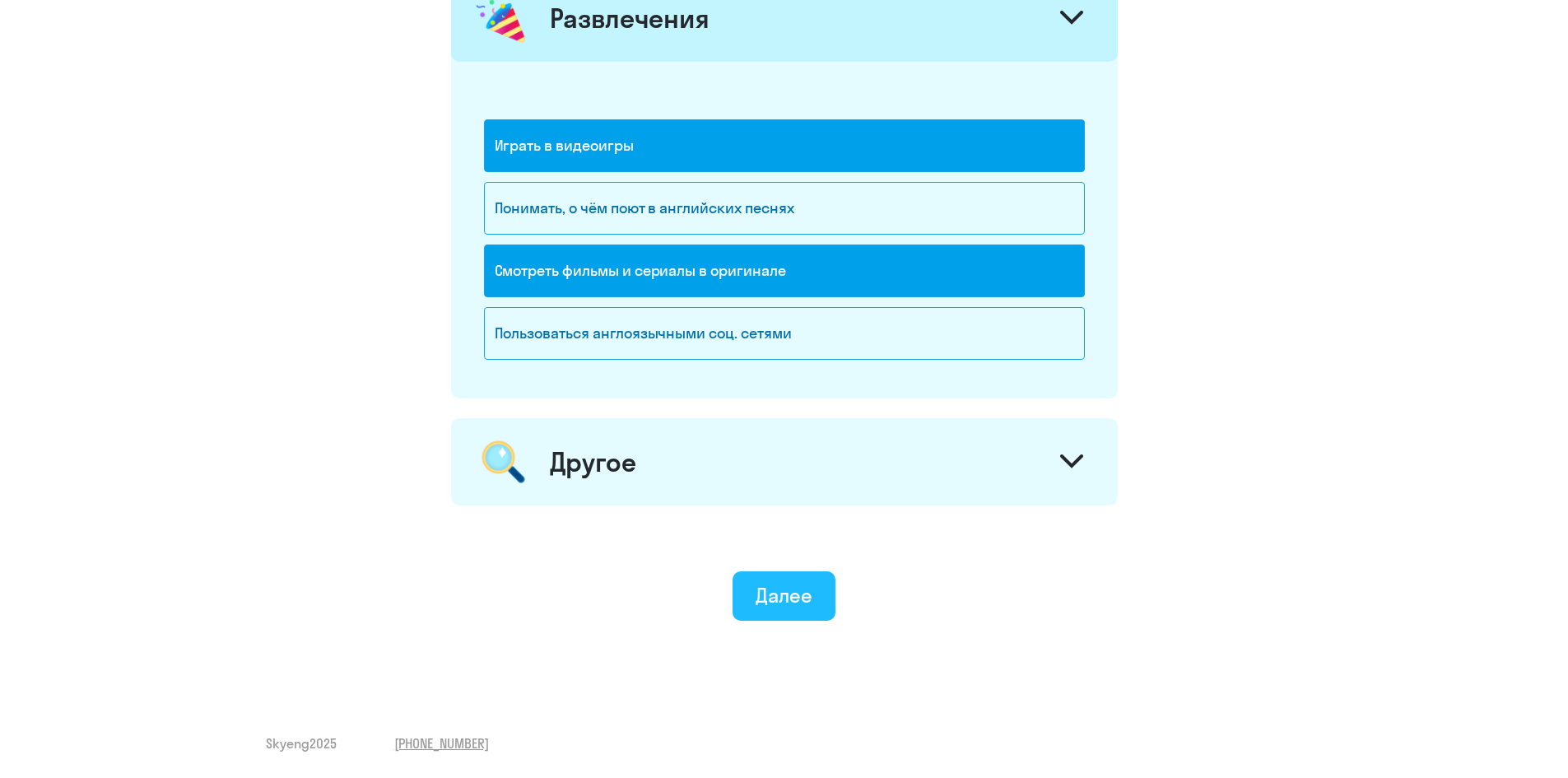
click at [798, 608] on div "Далее" at bounding box center [784, 595] width 57 height 27
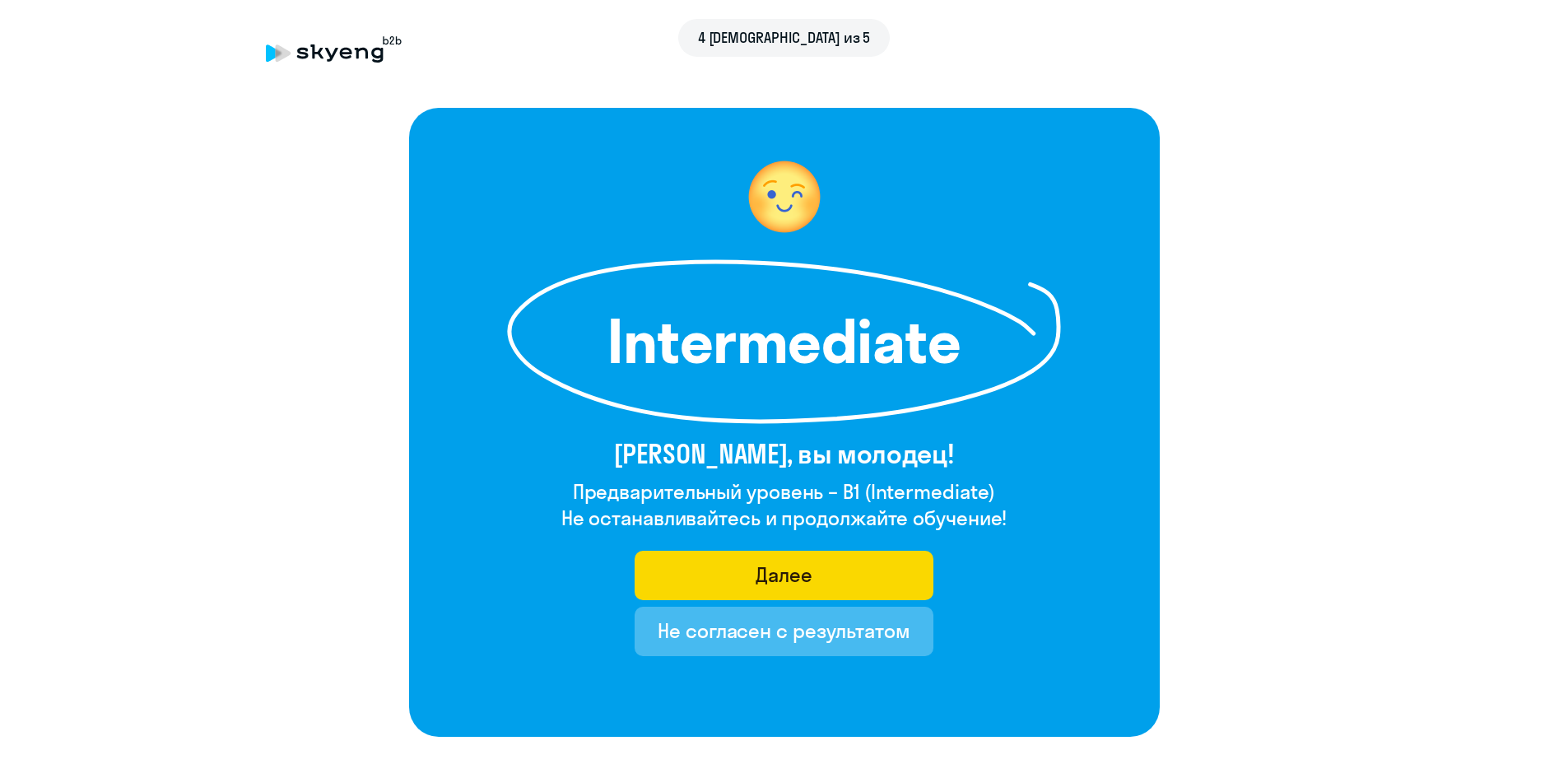
scroll to position [123, 0]
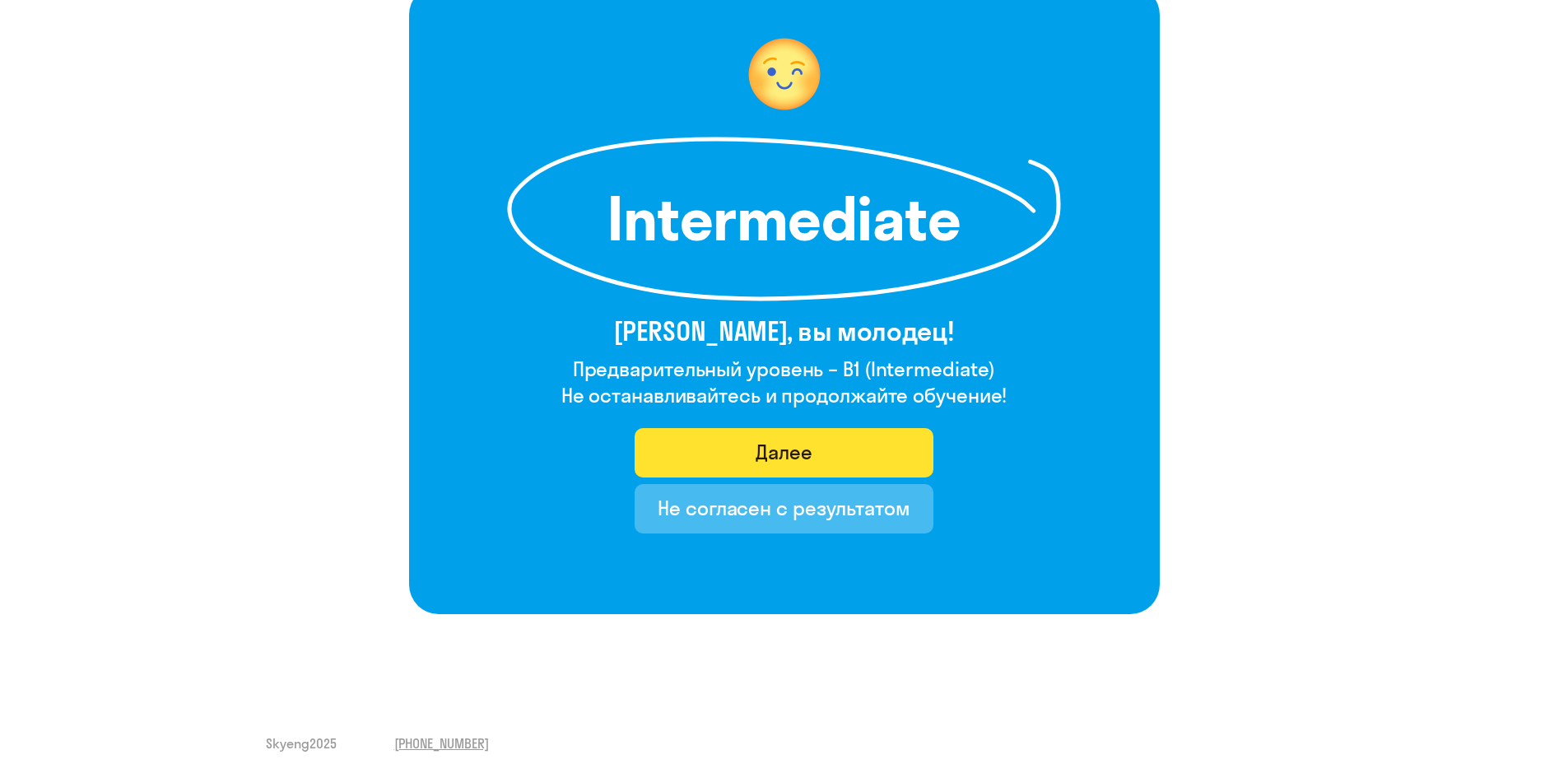
click at [792, 459] on div "Далее" at bounding box center [784, 452] width 57 height 27
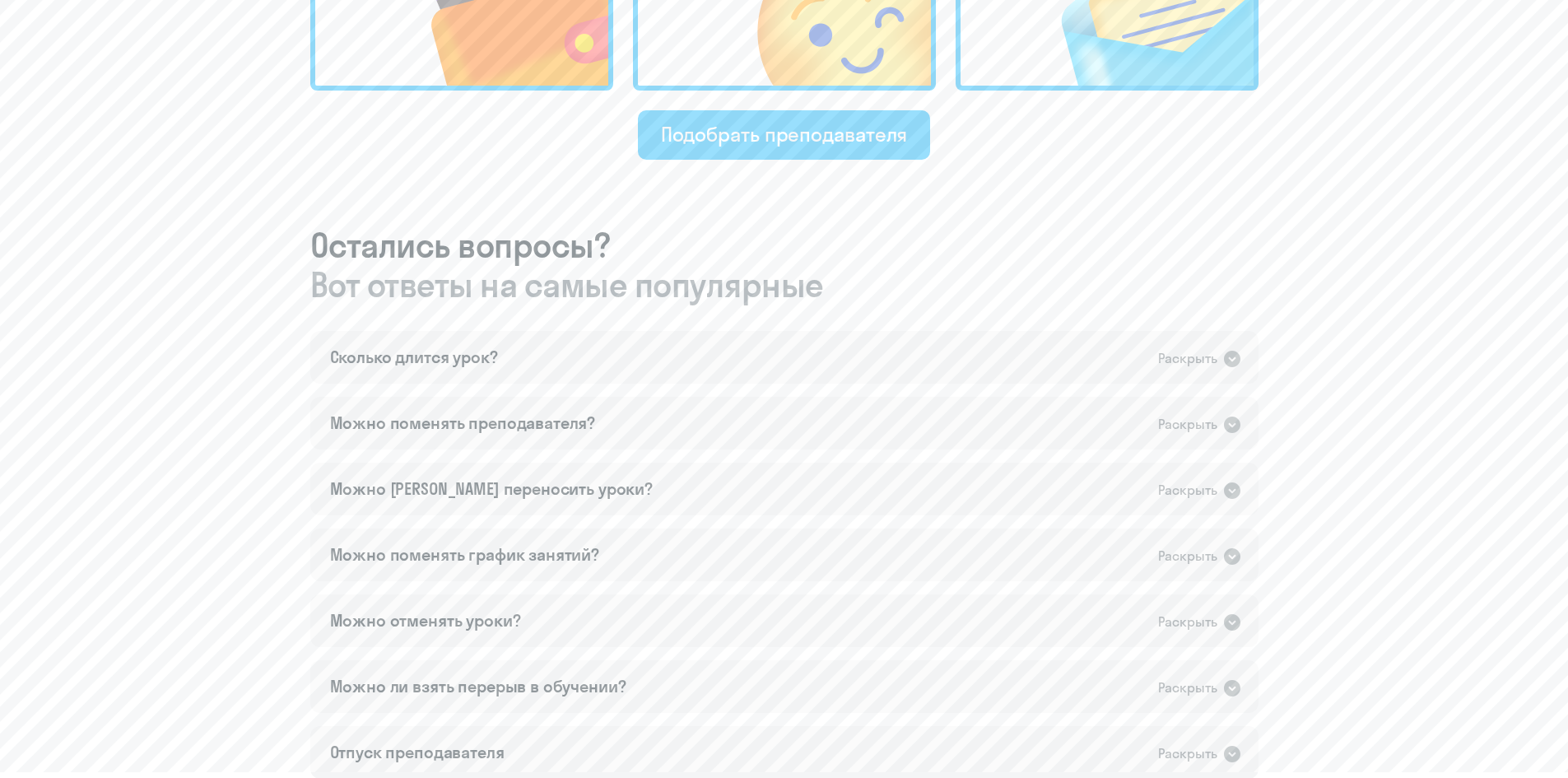
scroll to position [824, 0]
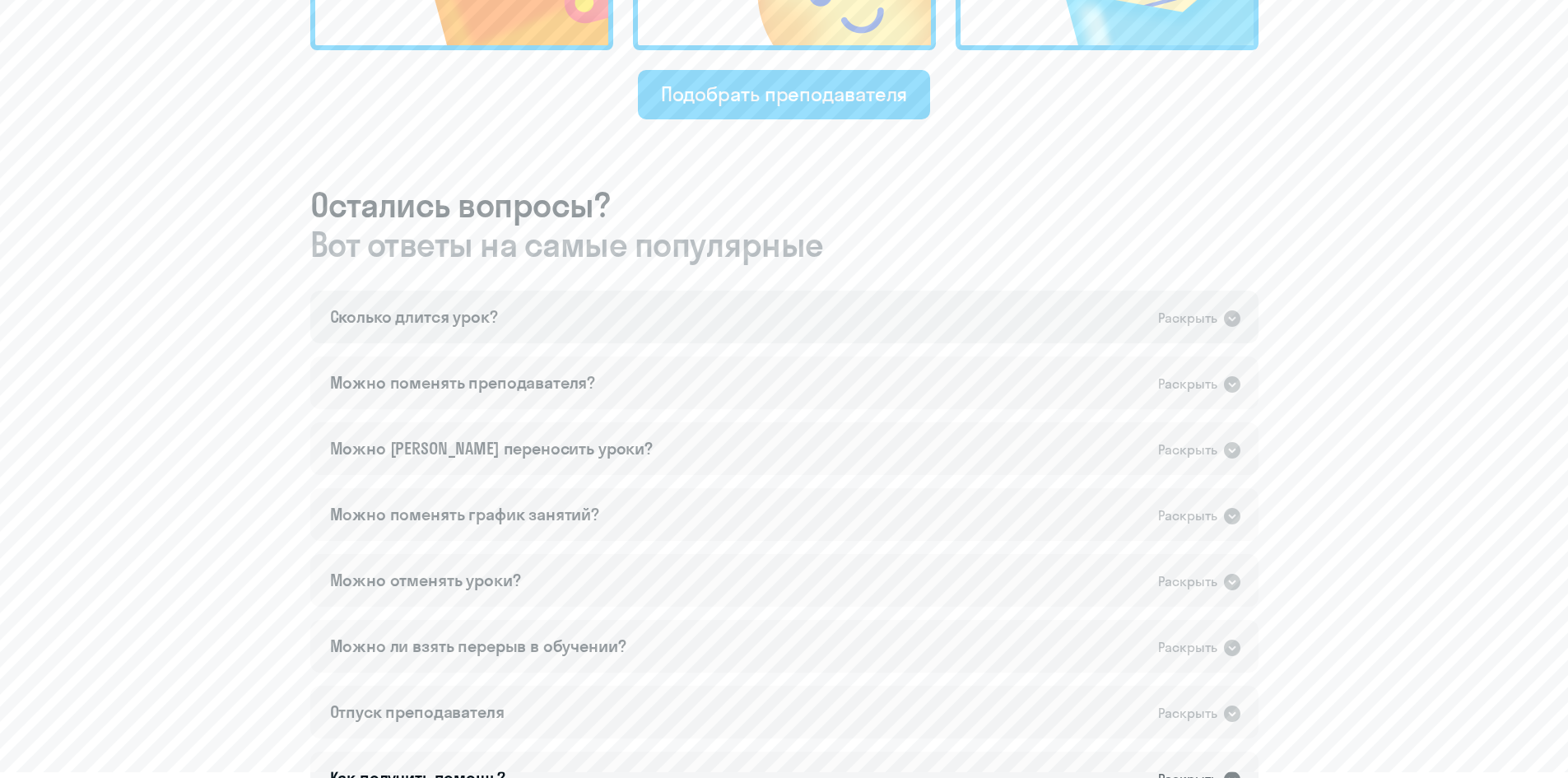
click at [815, 321] on div "Сколько длится урок? Раскрыть" at bounding box center [784, 317] width 948 height 53
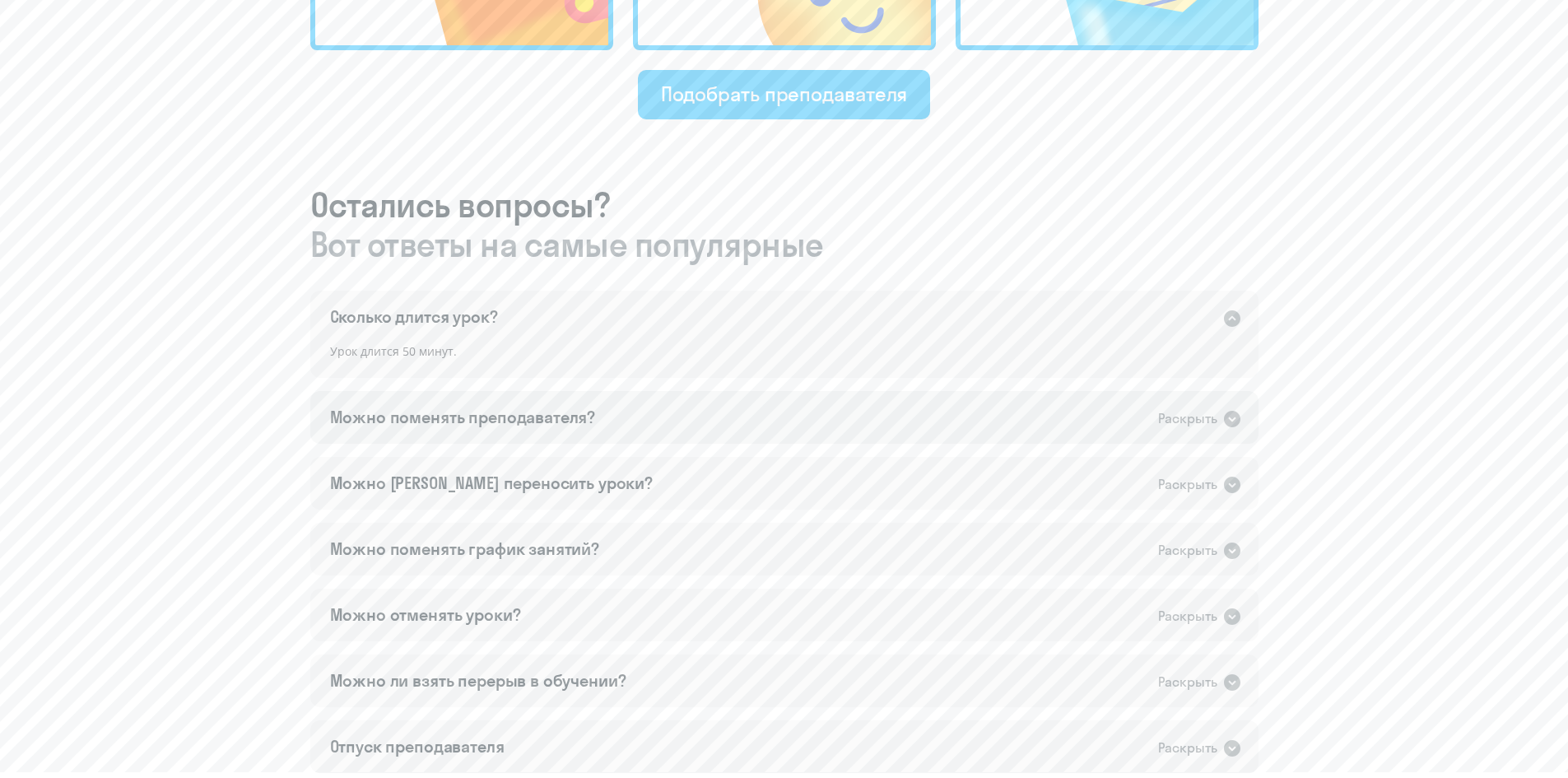
click at [447, 431] on div "Можно поменять преподавателя? Раскрыть" at bounding box center [784, 417] width 948 height 53
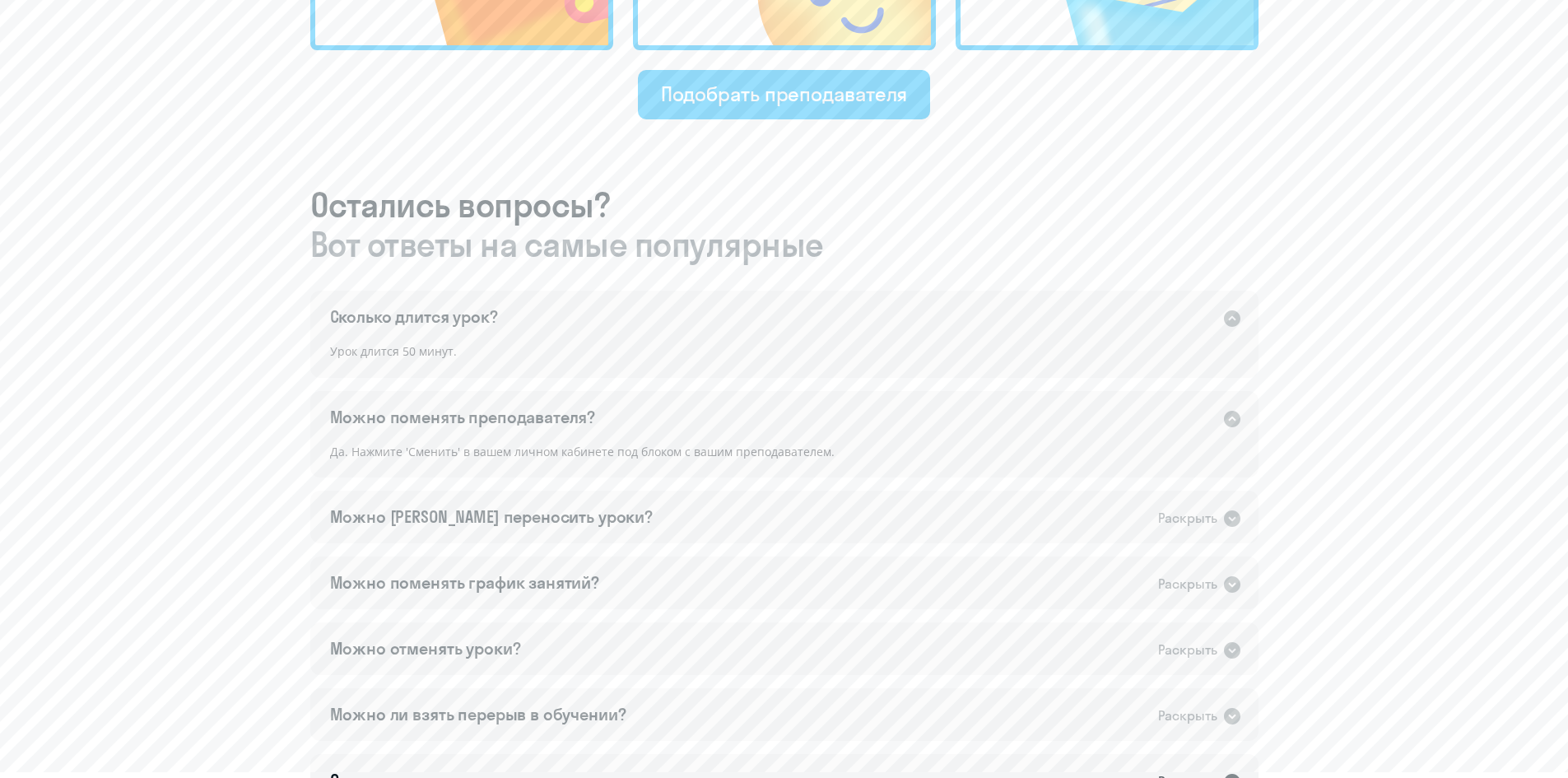
scroll to position [961, 0]
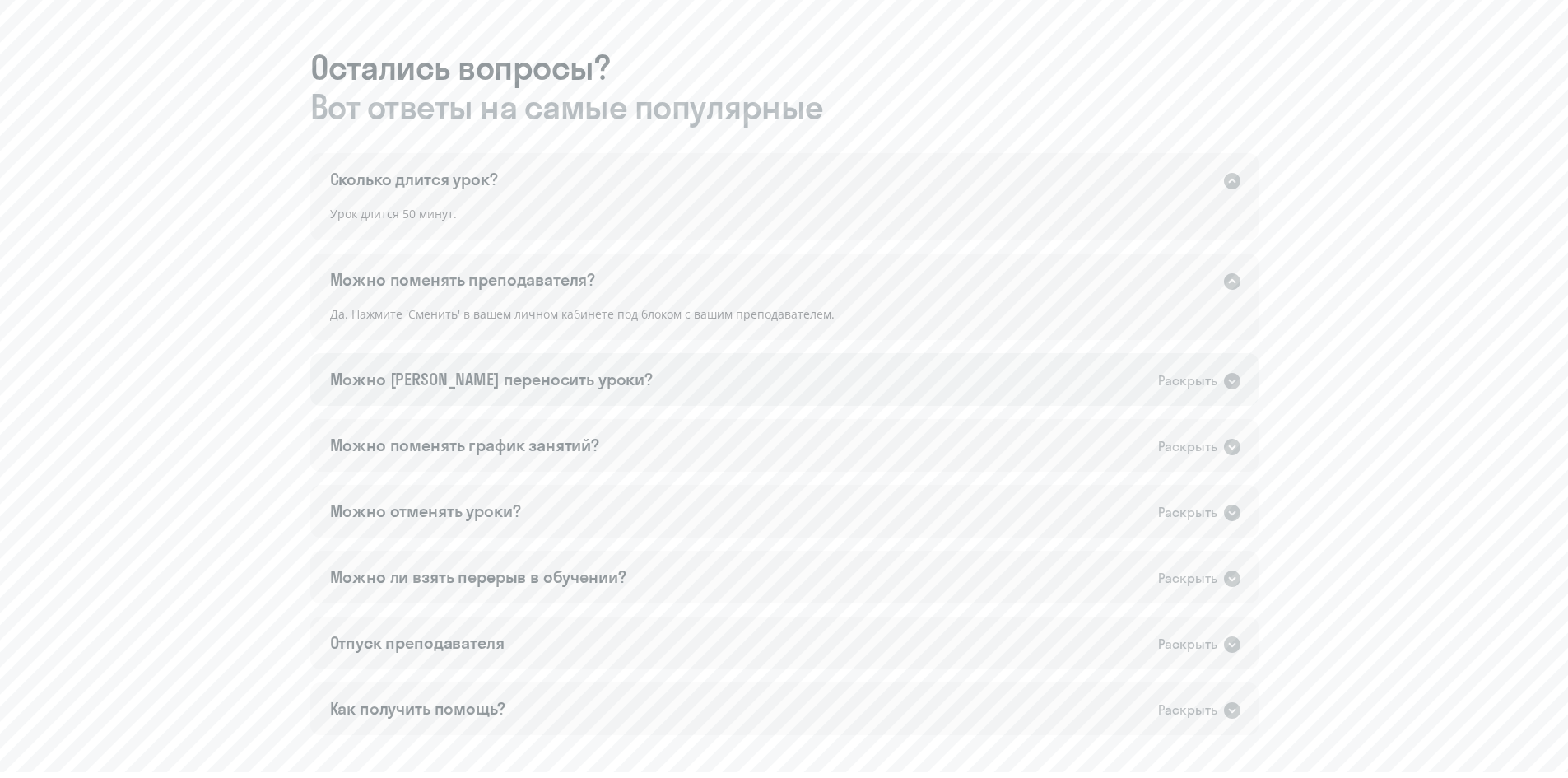
click at [739, 380] on div "Можно [PERSON_NAME] переносить уроки? Раскрыть" at bounding box center [784, 379] width 948 height 53
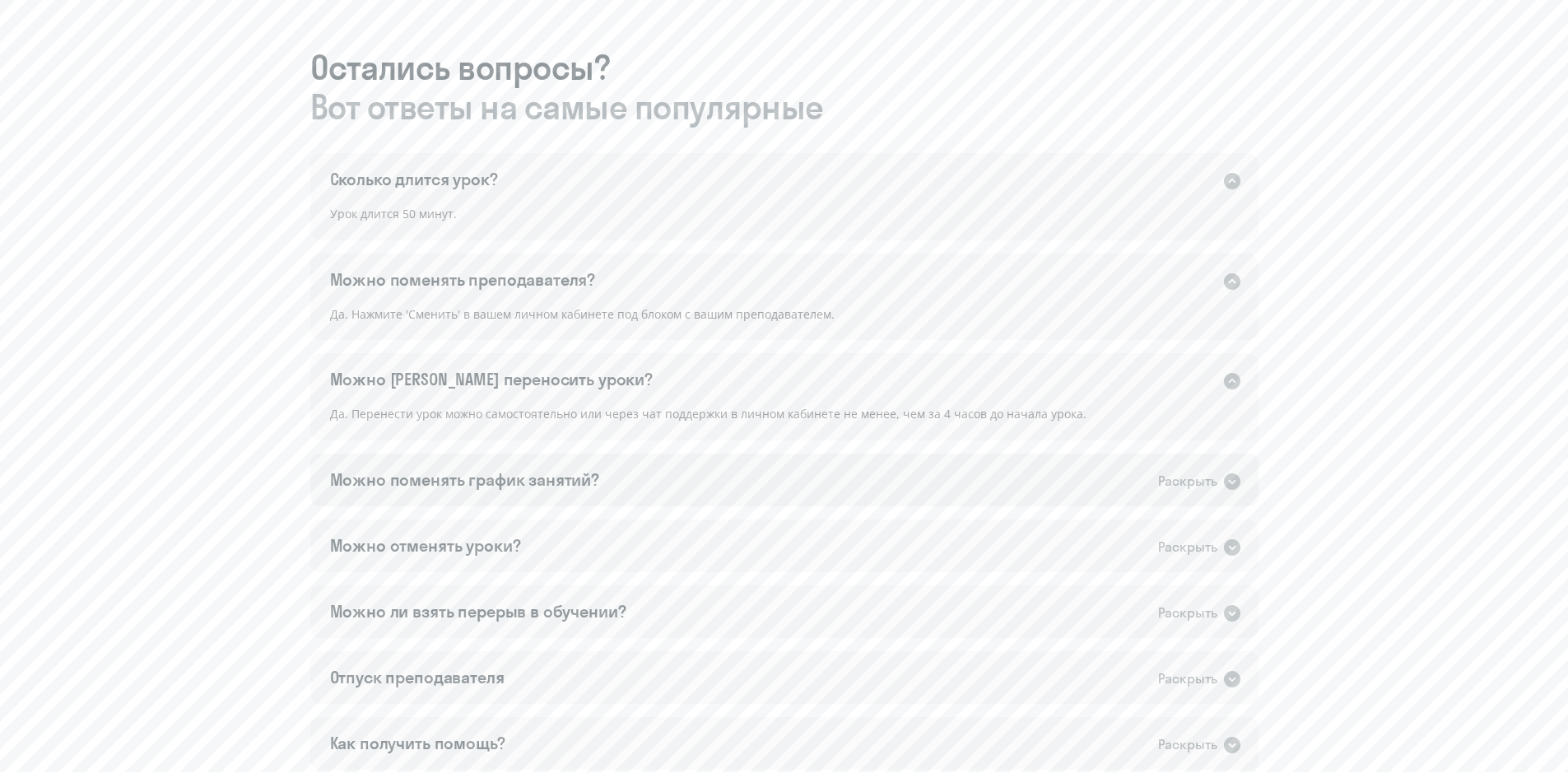
click at [883, 491] on div "Можно поменять график занятий? Раскрыть" at bounding box center [784, 479] width 948 height 53
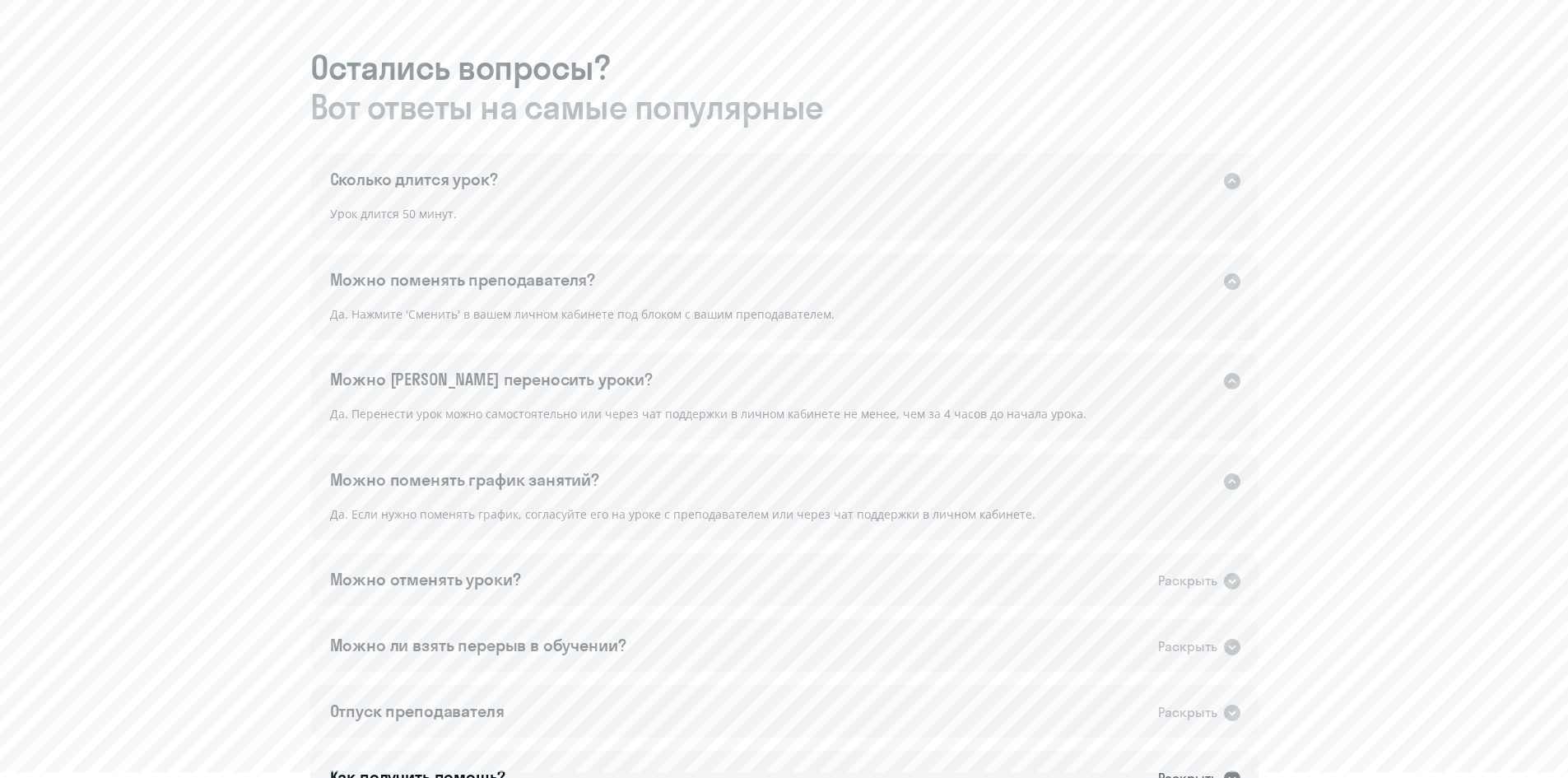
scroll to position [1097, 0]
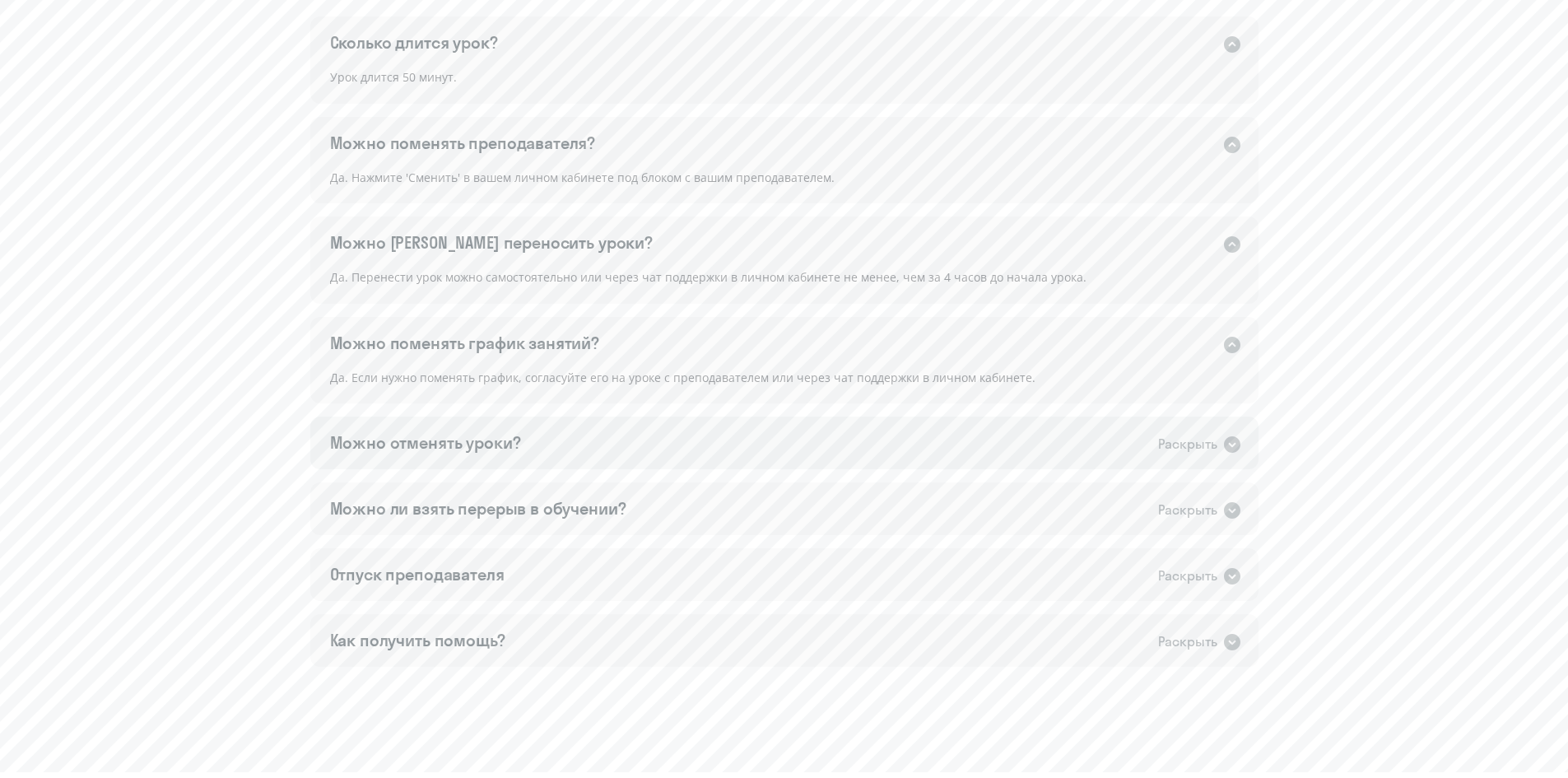
click at [812, 445] on div "Можно отменять уроки? Раскрыть" at bounding box center [784, 442] width 948 height 53
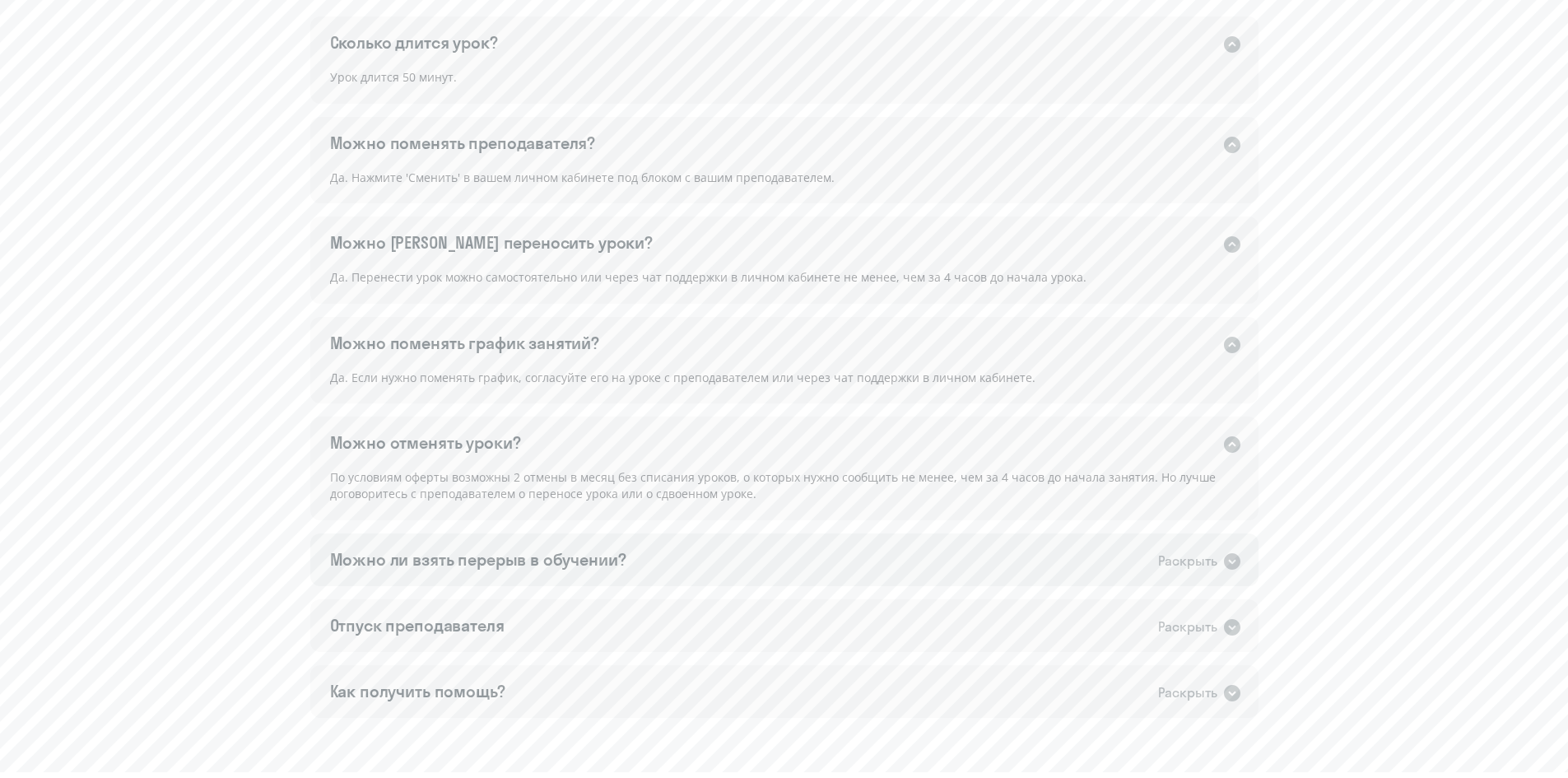
click at [890, 564] on div "Можно ли взять перерыв в обучении? Раскрыть" at bounding box center [784, 560] width 948 height 53
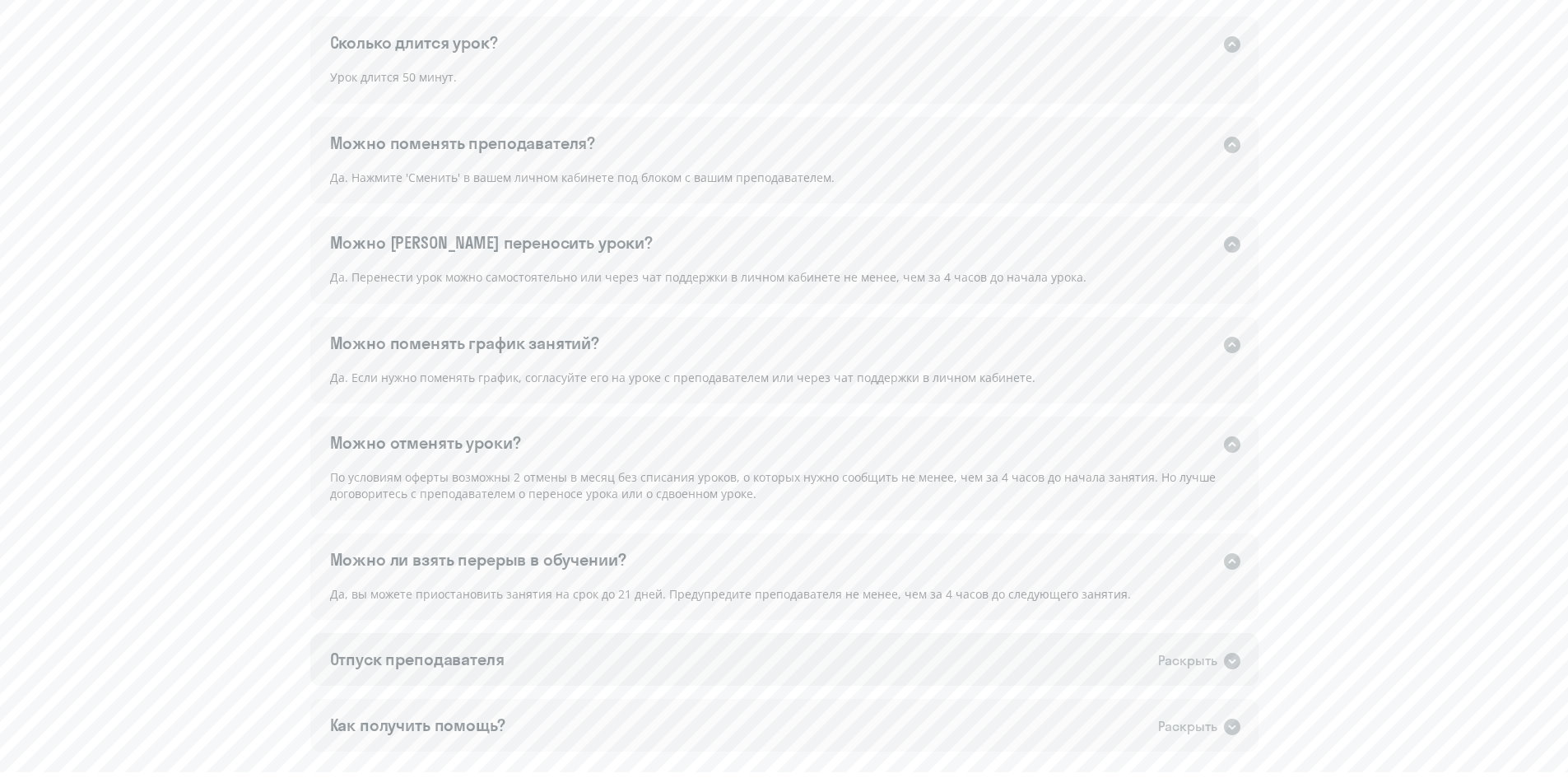
click at [663, 653] on div "Отпуск преподавателя Раскрыть" at bounding box center [784, 659] width 948 height 53
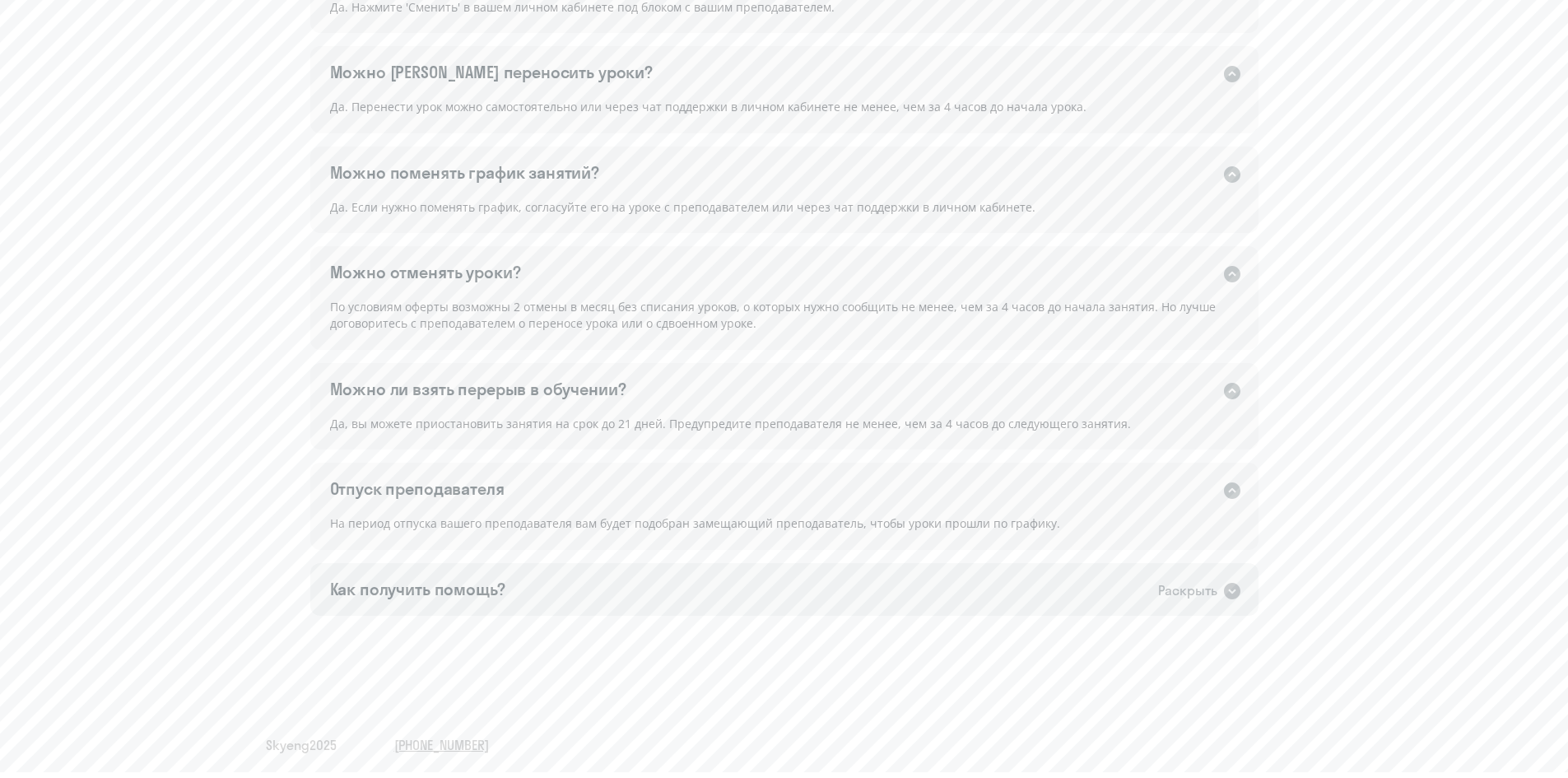
scroll to position [1269, 0]
click at [690, 584] on div "Как получить помощь? Раскрыть" at bounding box center [784, 587] width 948 height 53
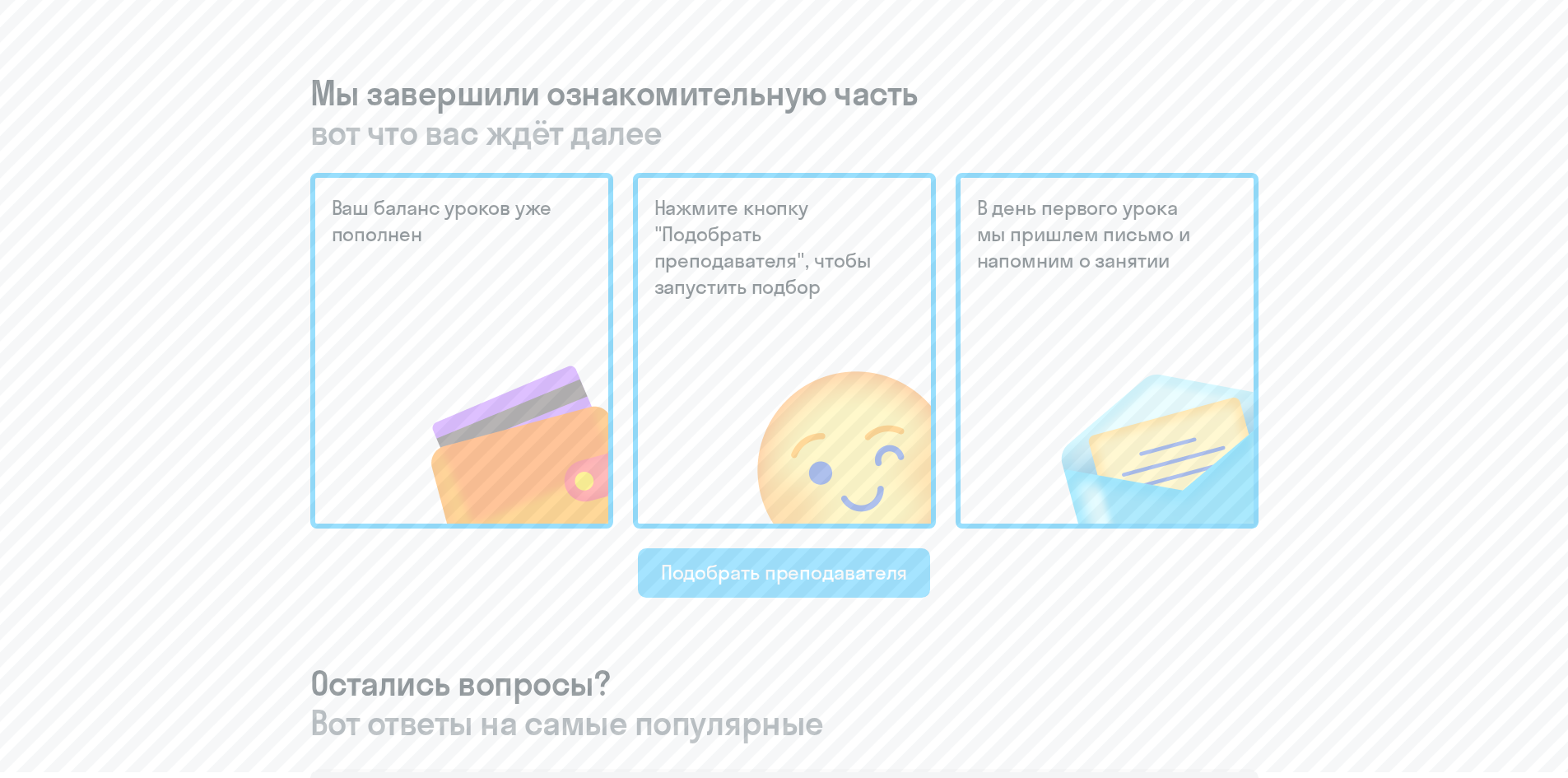
scroll to position [343, 0]
click at [814, 575] on div "Подобрать преподавателя" at bounding box center [785, 574] width 247 height 27
